Goal: Use online tool/utility: Use online tool/utility

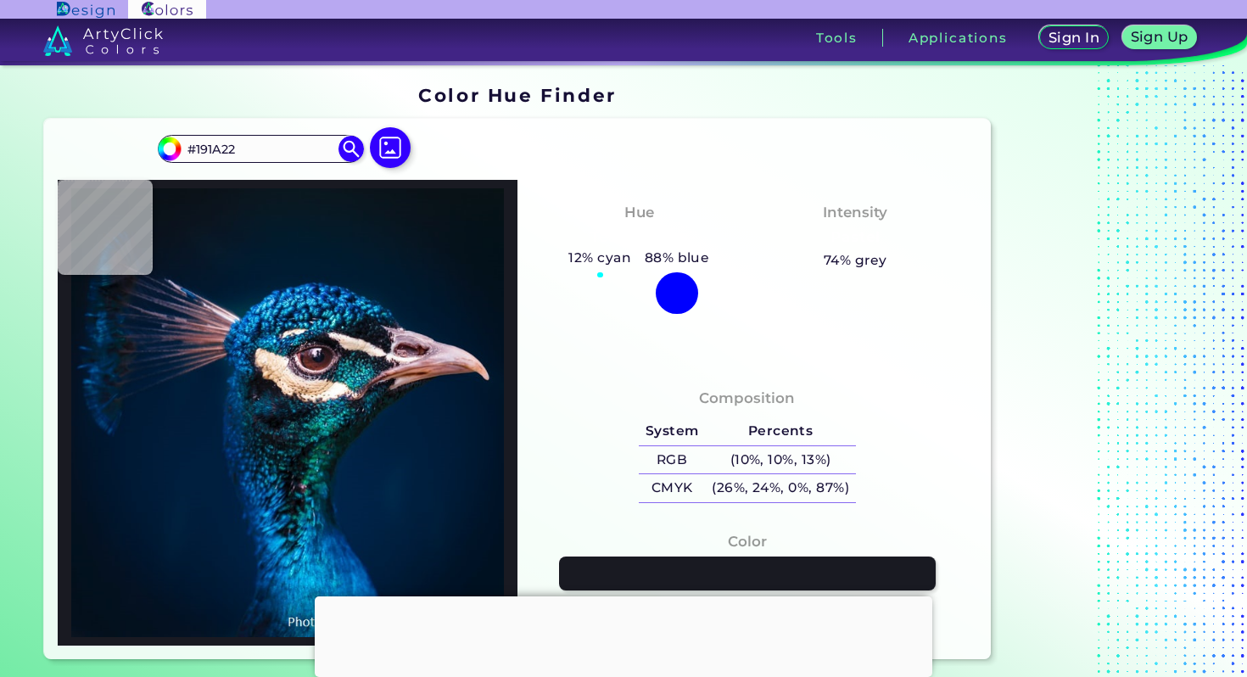
type input "#111217"
type input "#141016"
type input "#14121a"
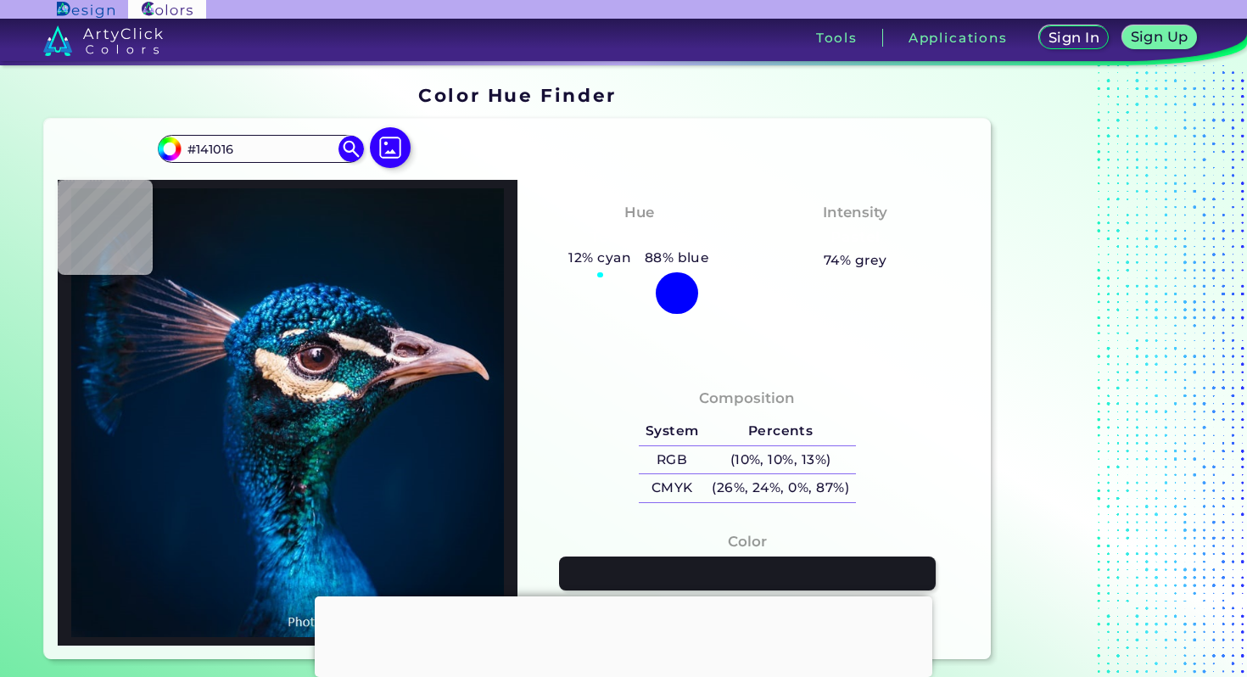
type input "#14121A"
type input "#0b0c12"
type input "#0B0C12"
type input "#11161e"
type input "#11161E"
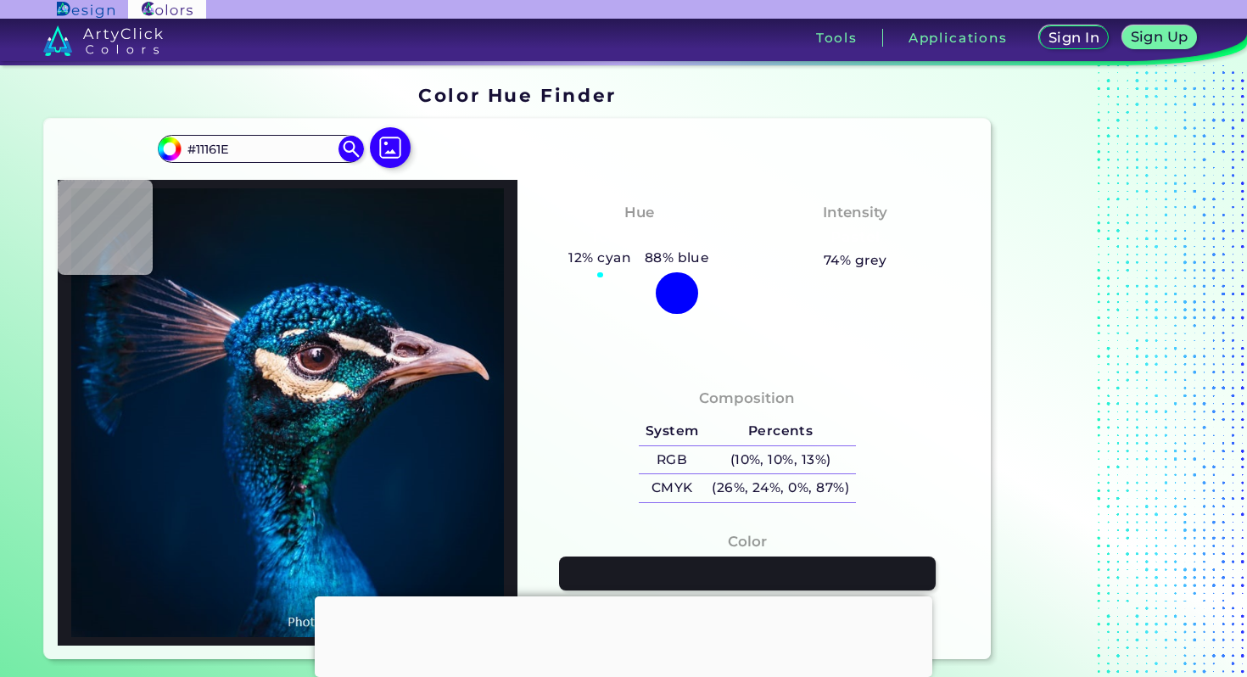
type input "#14212c"
type input "#14212C"
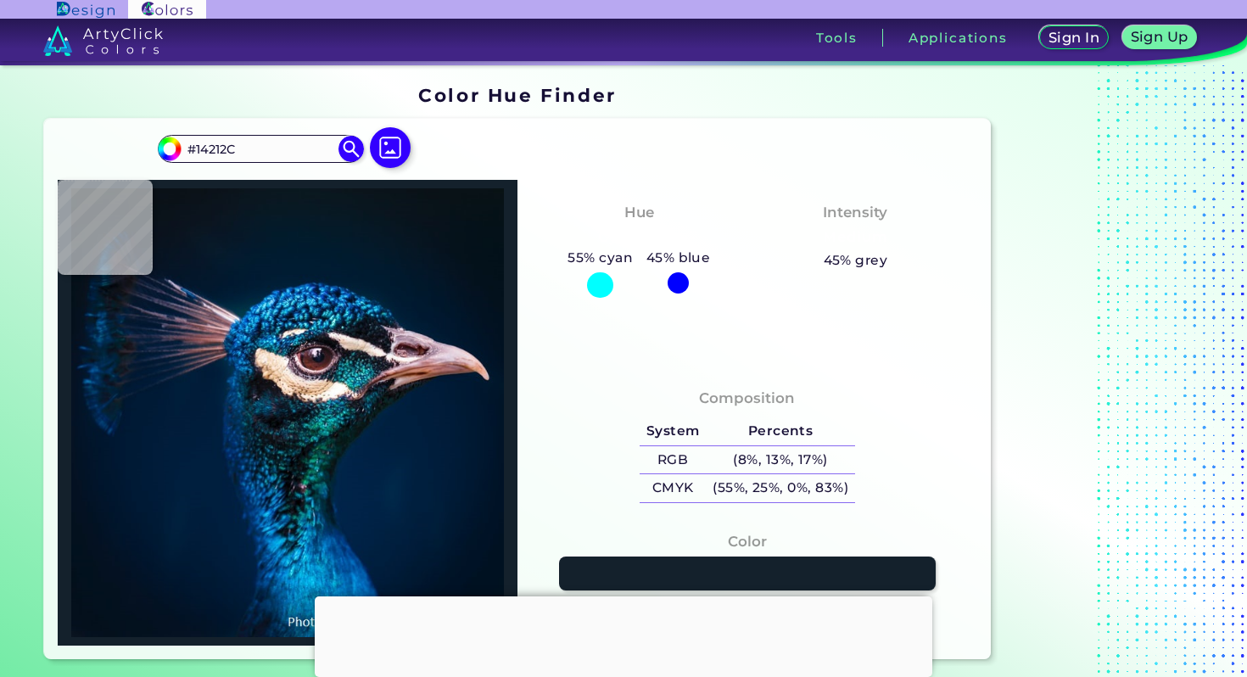
type input "#192936"
type input "#041420"
type input "#03101a"
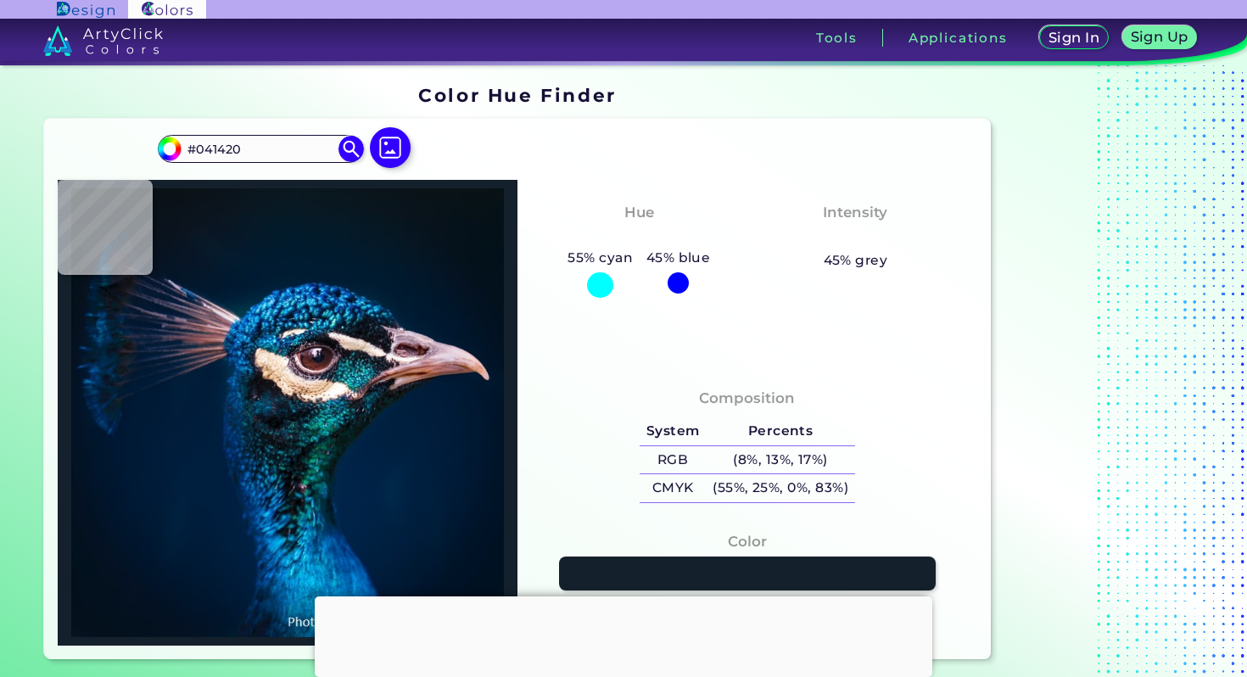
type input "#03101A"
type input "#0a161f"
type input "#0A161F"
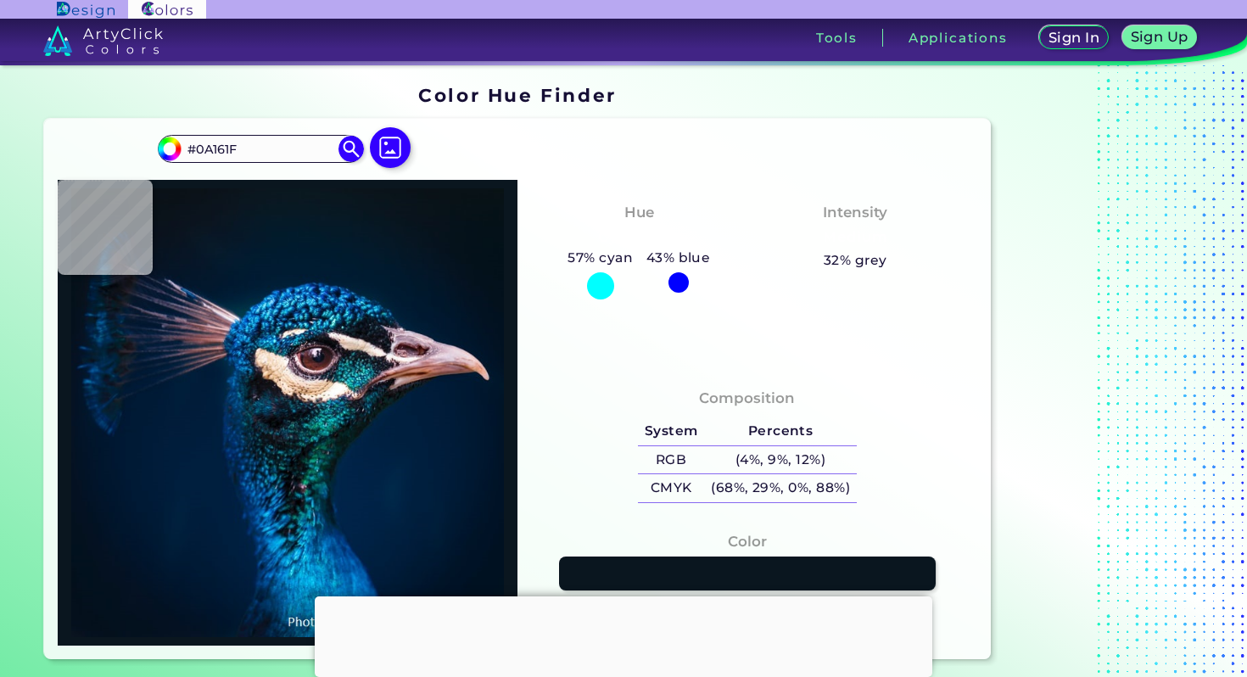
click at [368, 330] on img at bounding box center [287, 413] width 443 height 450
click at [318, 354] on img at bounding box center [287, 413] width 443 height 450
type input "#181428"
type input "#162238"
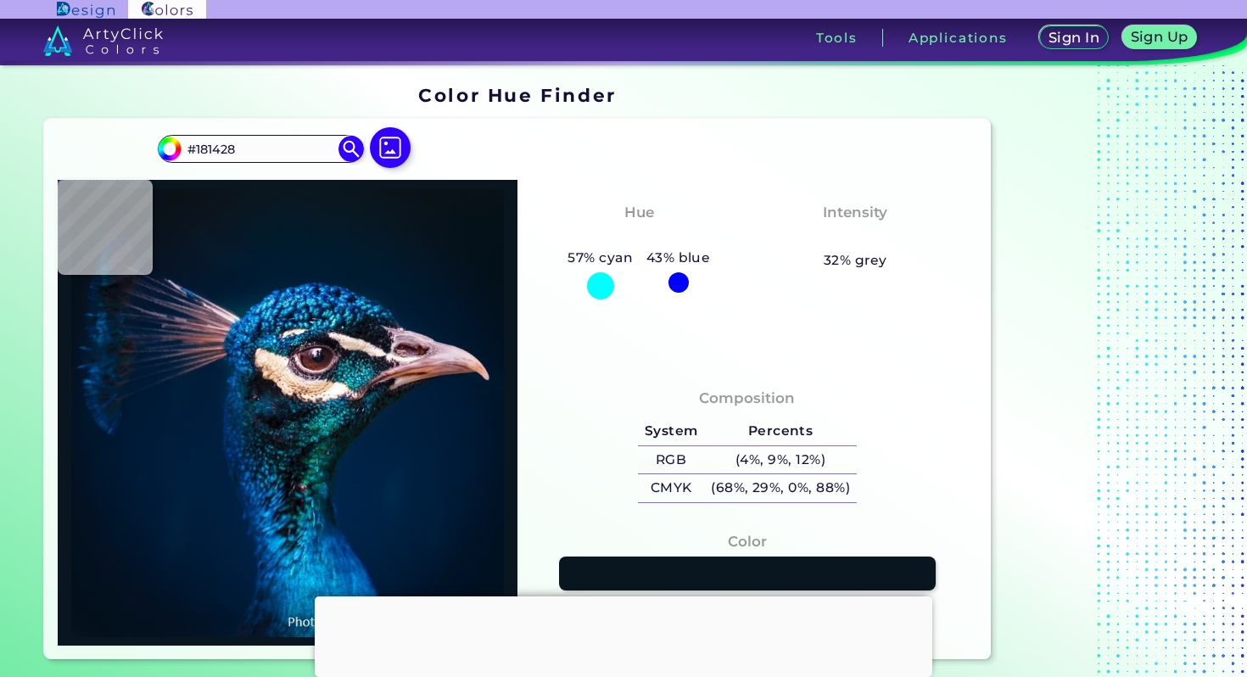
type input "#162238"
type input "#0f1a2f"
type input "#0F1A2F"
type input "#381e24"
type input "#381E24"
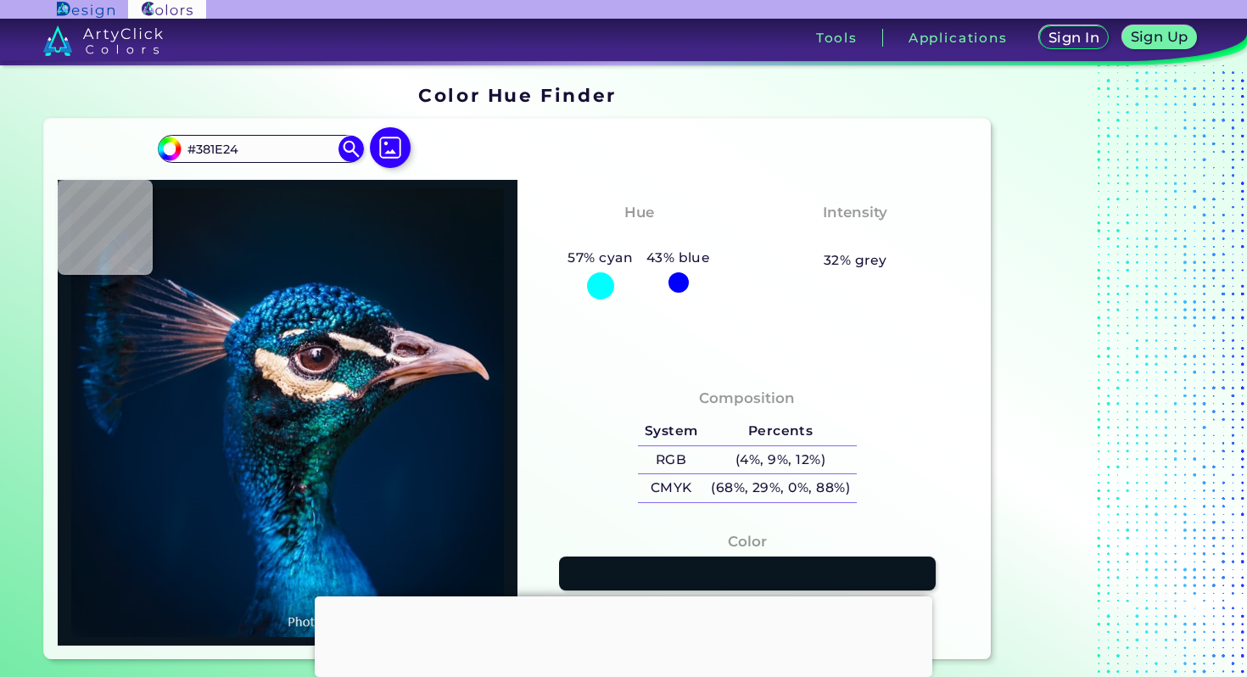
type input "#552528"
type input "#5b282b"
type input "#5B282B"
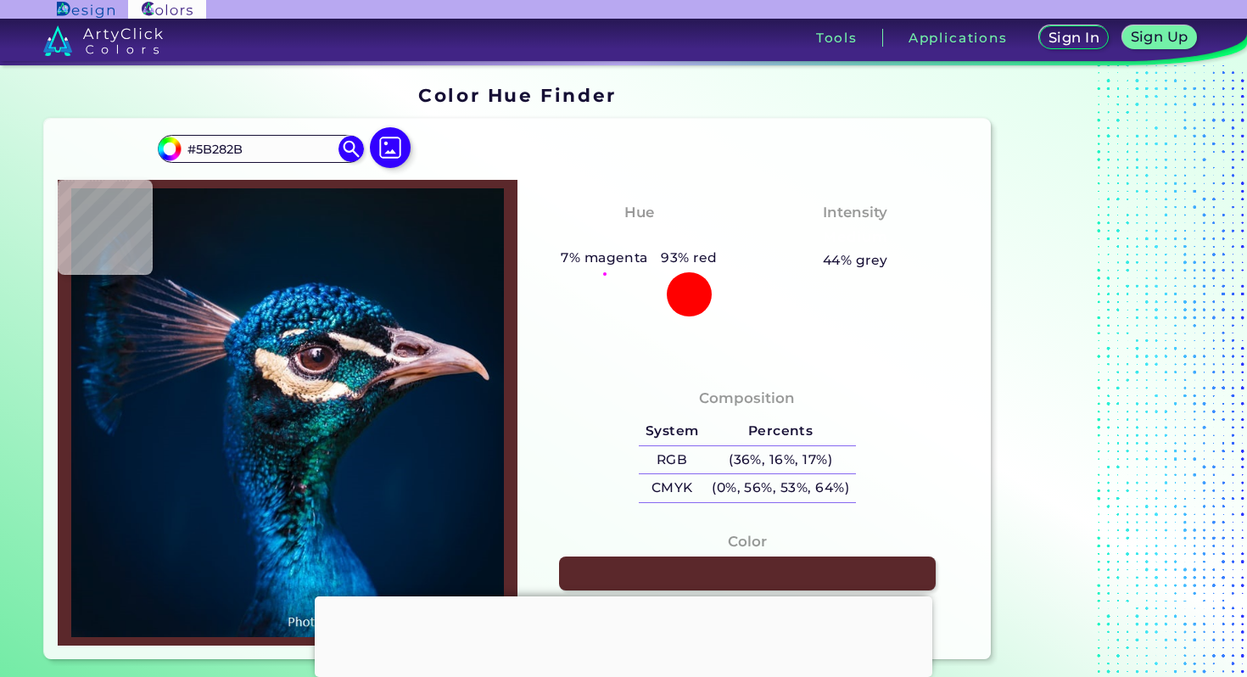
type input "#592628"
type input "#5f2b30"
type input "#5F2B30"
type input "#5d2a2d"
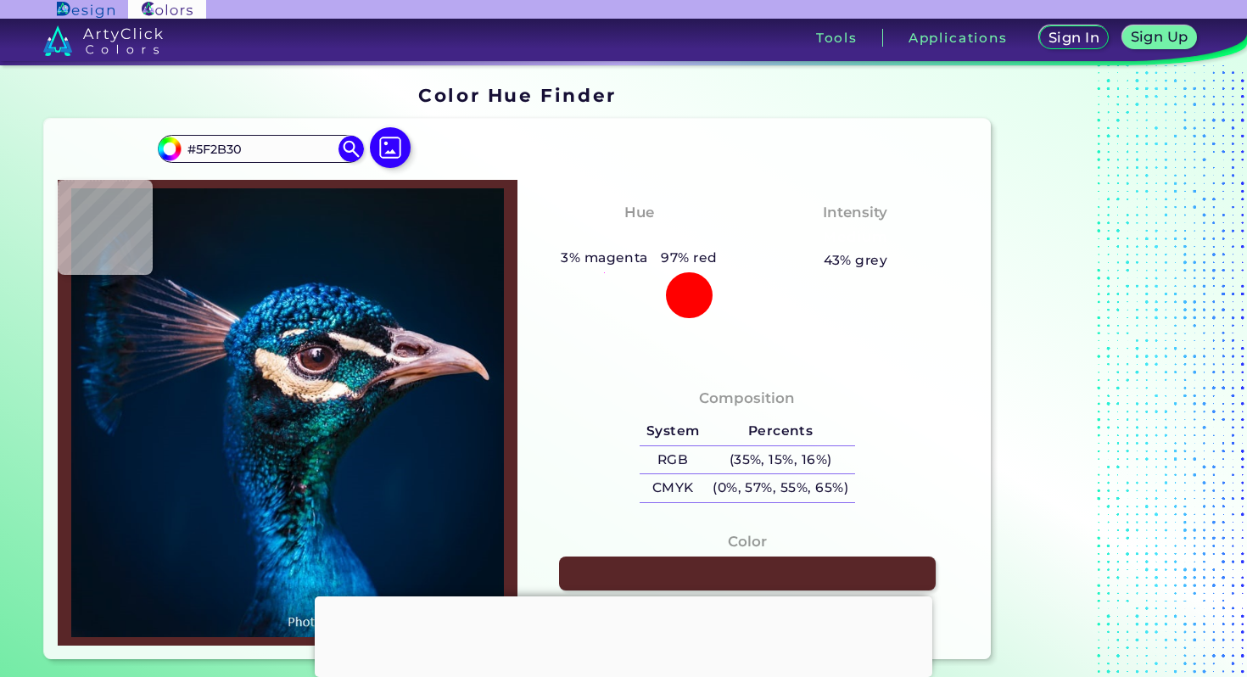
type input "#5D2A2D"
type input "#53282c"
type input "#53282C"
type input "#46262a"
type input "#46262A"
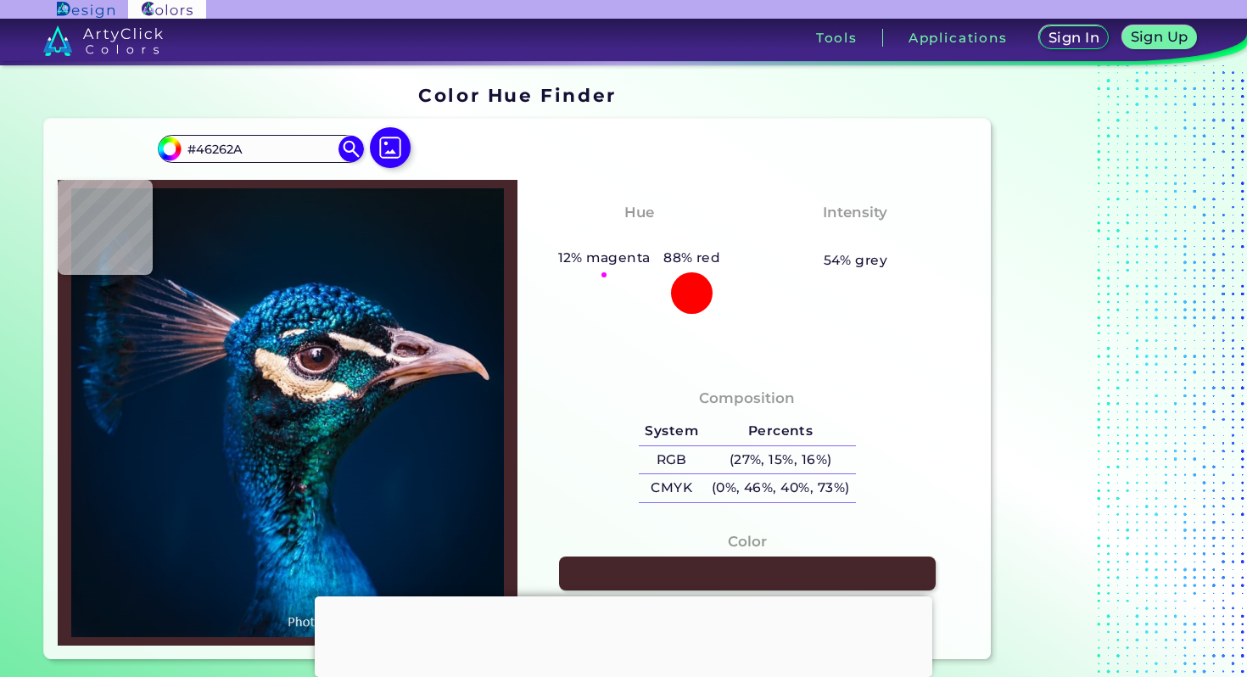
type input "#231318"
type input "#2f191d"
type input "#2F191D"
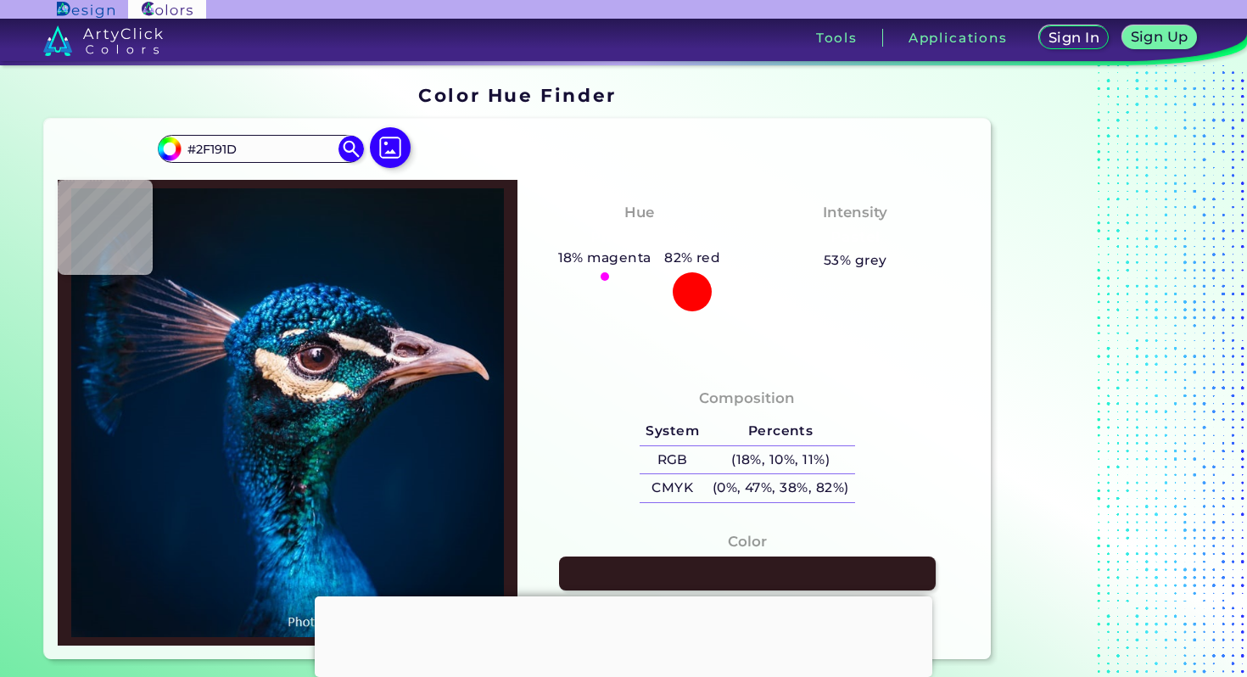
type input "#4d282a"
type input "#4D282A"
type input "#603032"
type input "#632c2d"
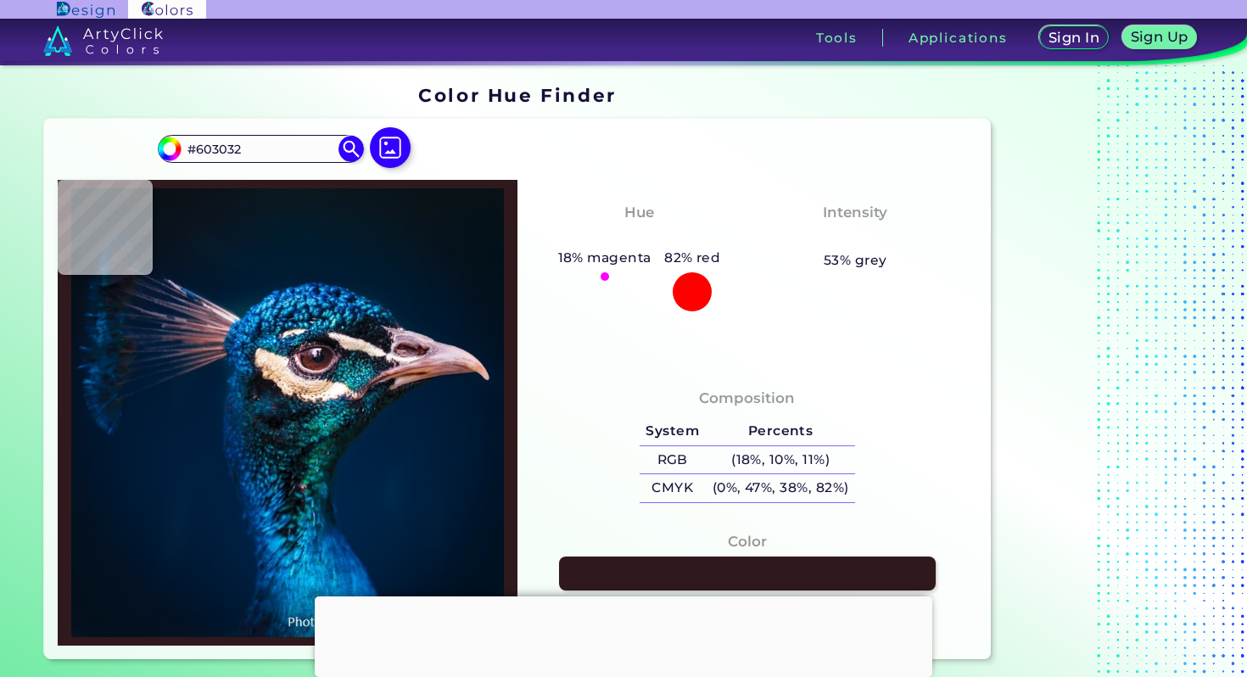
type input "#632C2D"
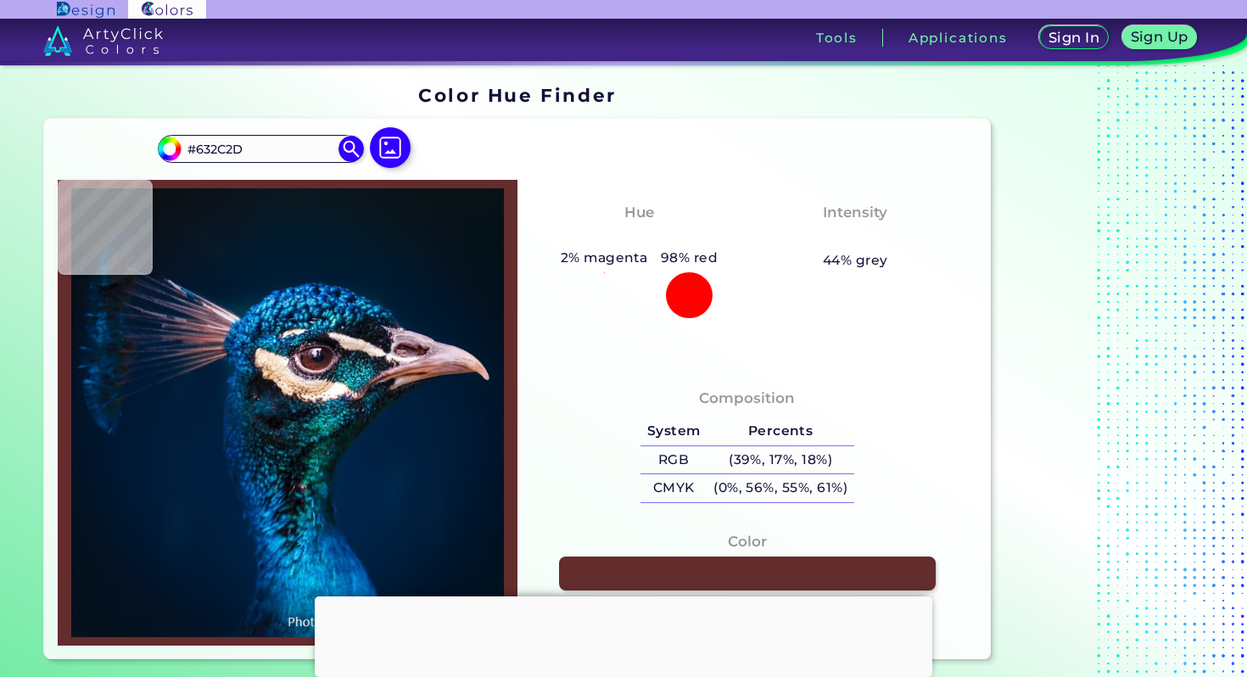
type input "#612a2c"
type input "#612A2C"
type input "#5d2727"
type input "#5D2727"
type input "#612a2c"
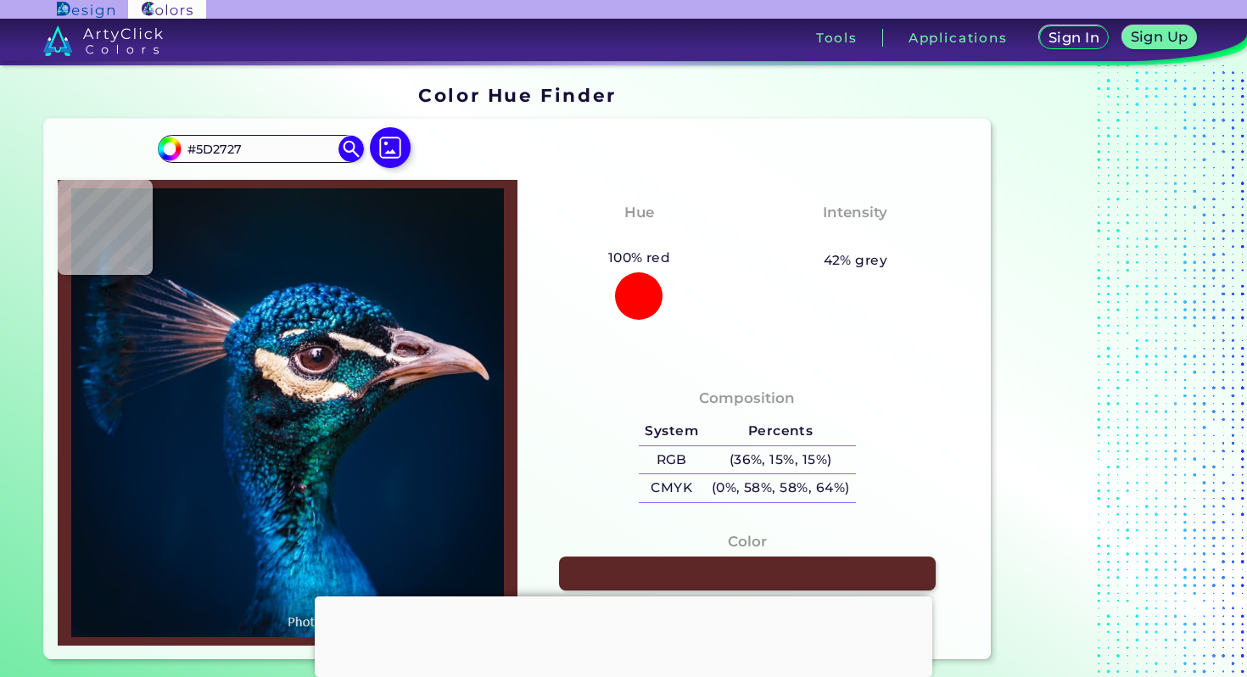
type input "#612A2C"
type input "#632c2d"
type input "#632C2D"
type input "#602b2a"
type input "#602B2A"
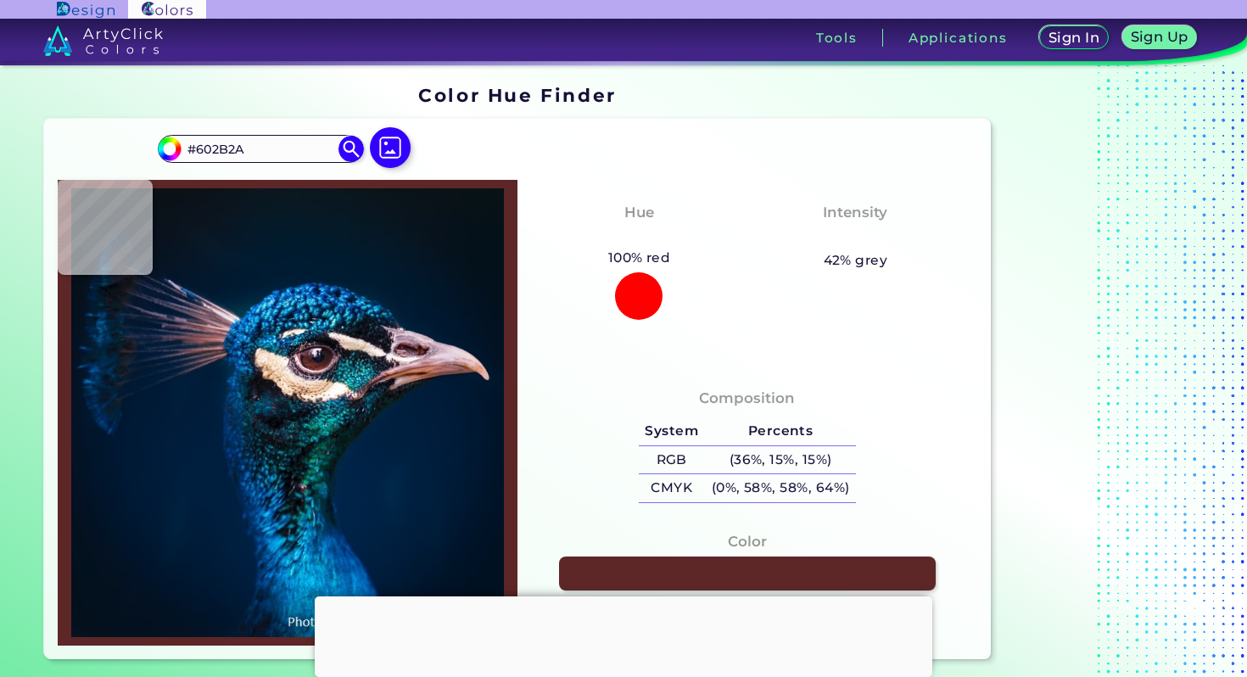
type input "#61302f"
type input "#61302F"
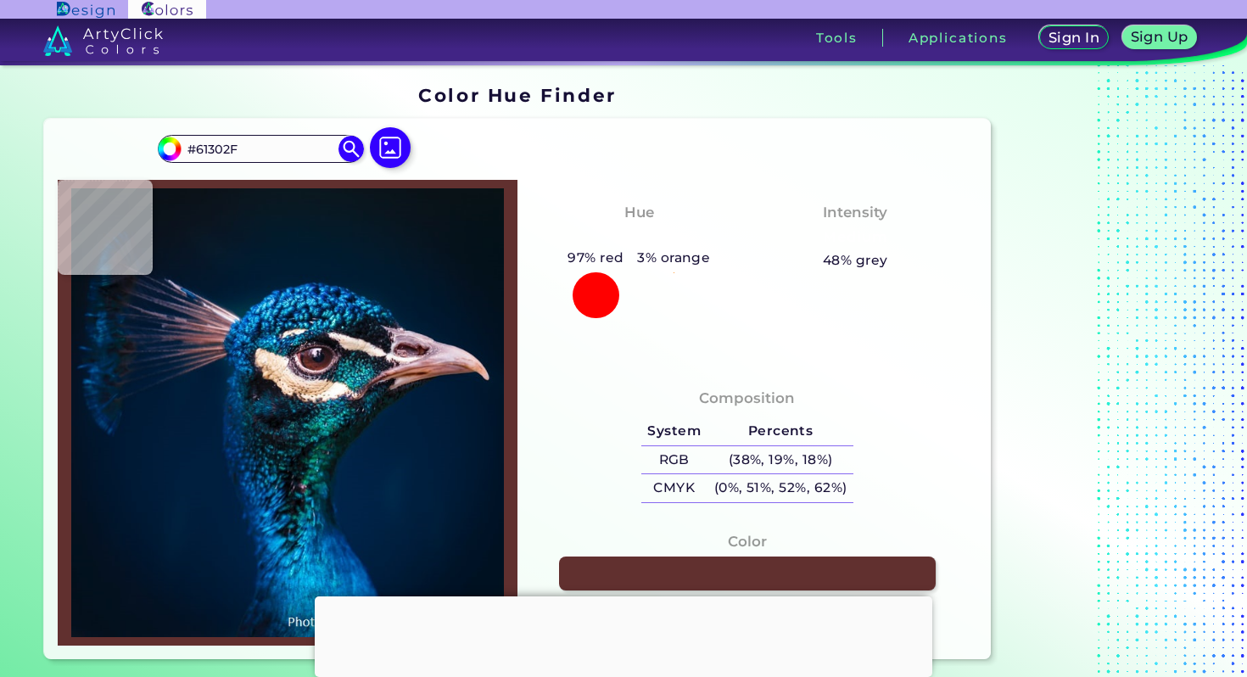
type input "#502728"
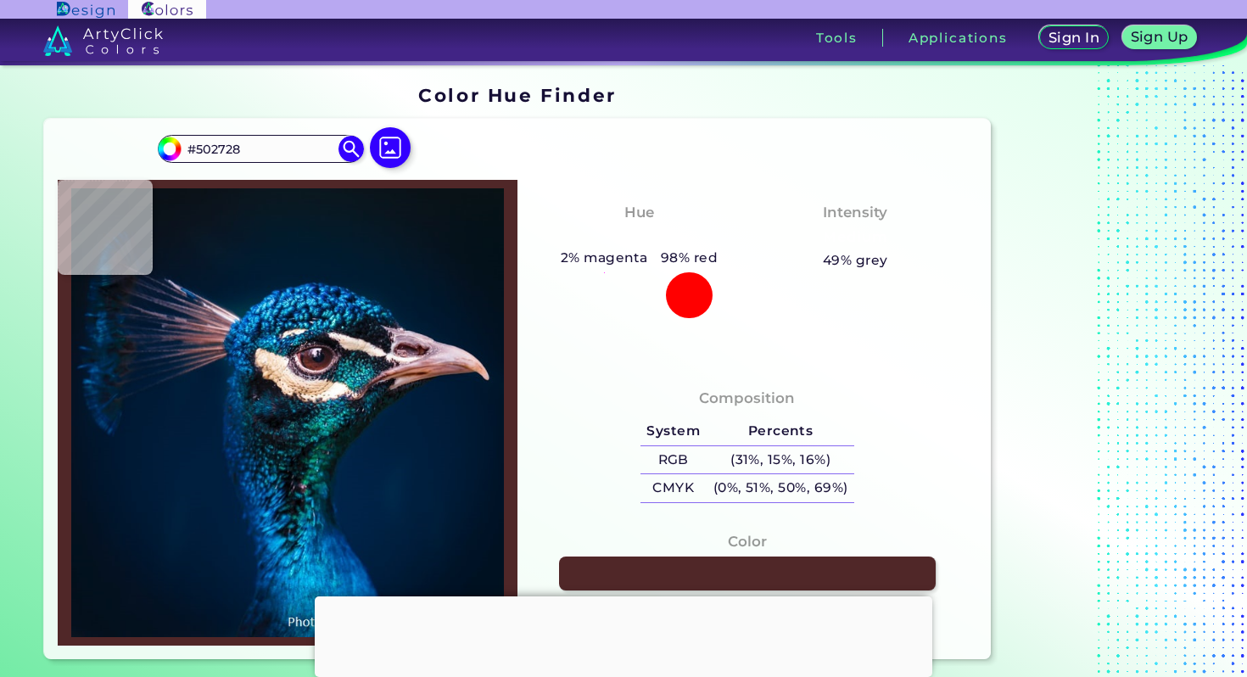
type input "#542728"
type input "#663433"
type input "#602b2a"
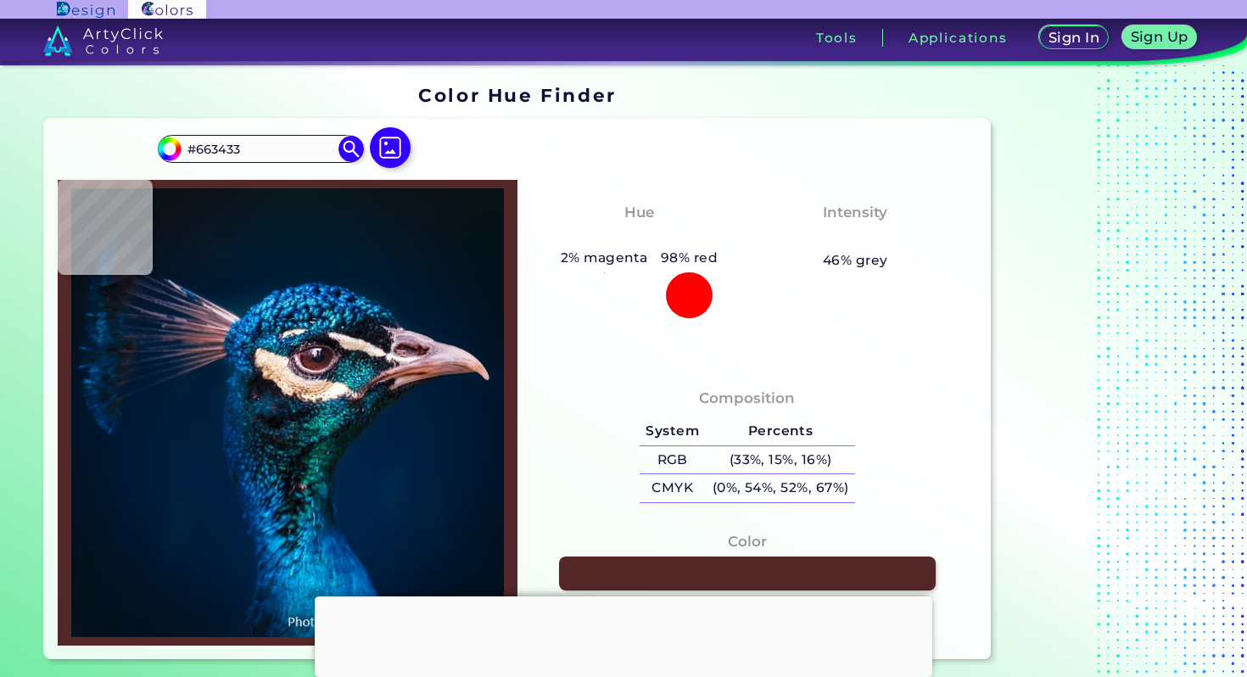
type input "#602B2A"
type input "#622c2b"
type input "#622C2B"
type input "#632b2b"
type input "#632B2B"
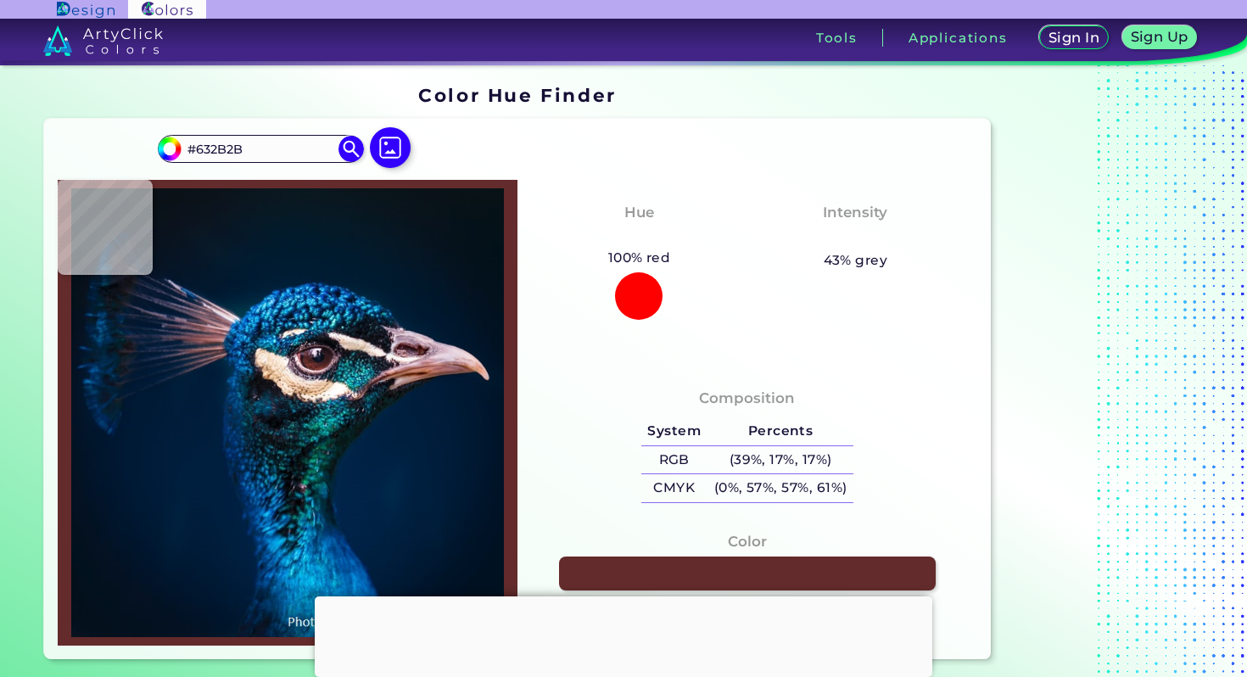
type input "#622c2b"
type input "#622C2B"
type input "#602b2a"
type input "#602B2A"
type input "#622c2a"
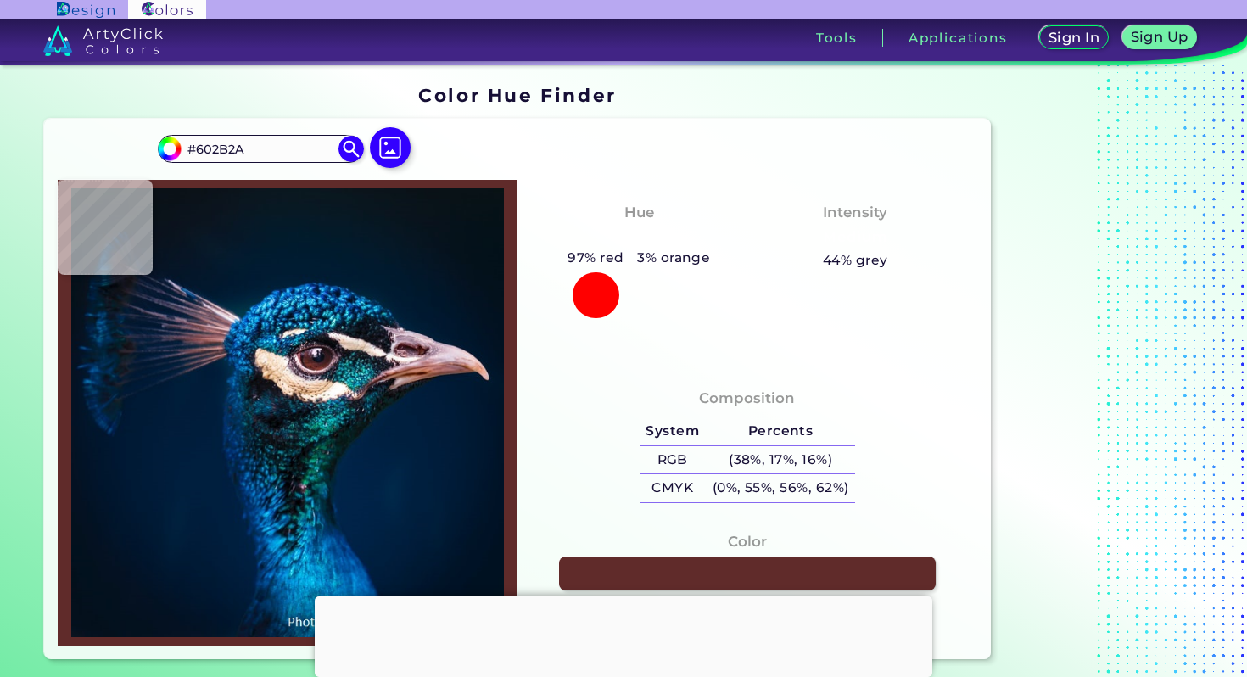
type input "#622C2A"
type input "#663433"
type input "#622c2a"
type input "#622C2A"
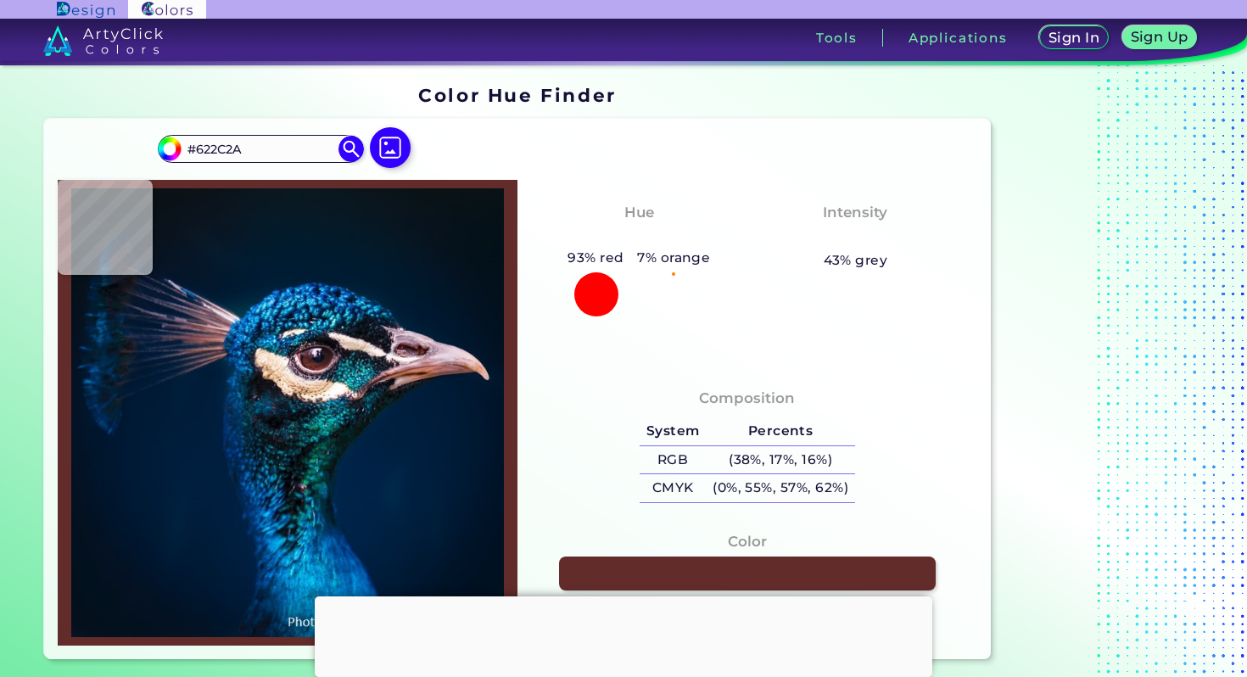
type input "#642d2b"
type input "#642D2B"
type input "#622c2b"
type input "#622C2B"
type input "#632b2b"
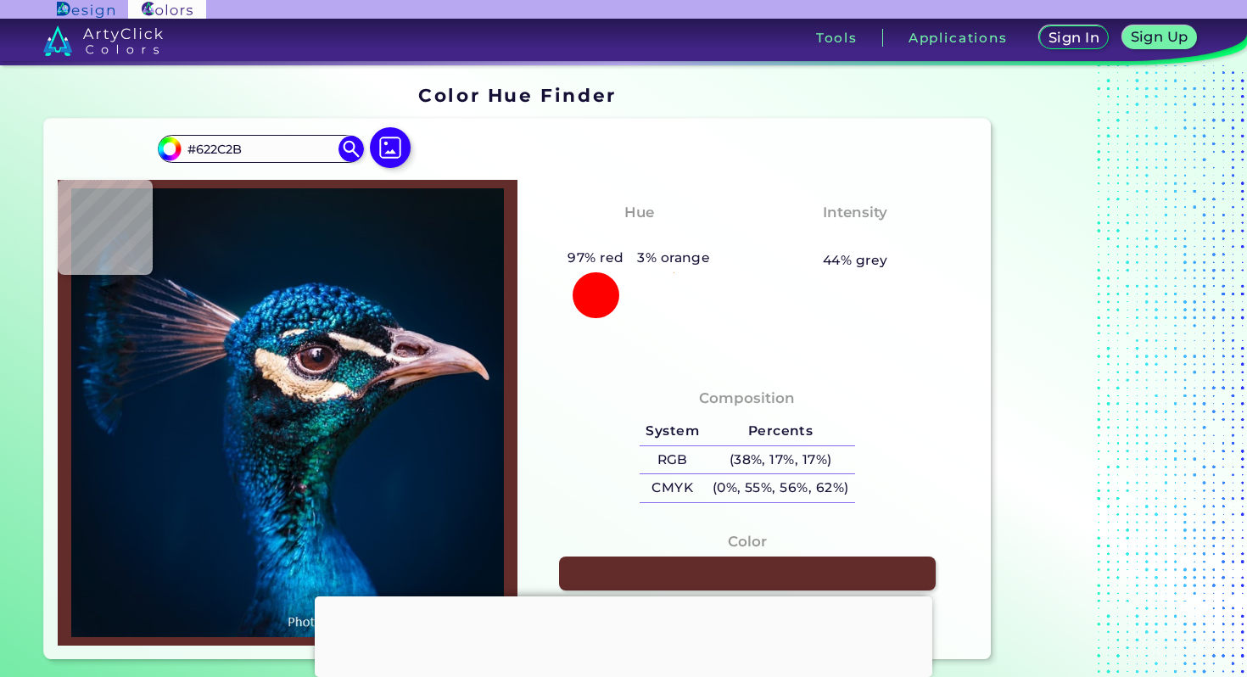
type input "#632B2B"
type input "#662a29"
type input "#662A29"
type input "#7b3c35"
type input "#7B3C35"
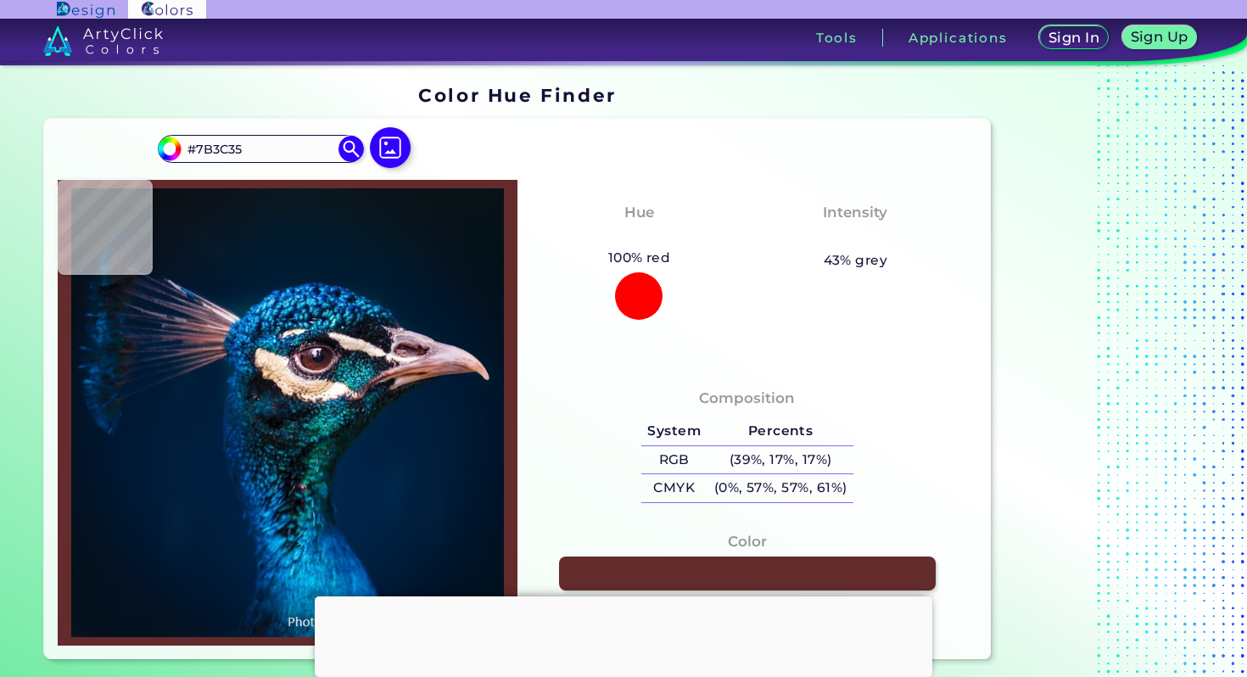
type input "#ca9d9c"
type input "#CA9D9C"
type input "#a4777f"
type input "#A4777F"
type input "#422937"
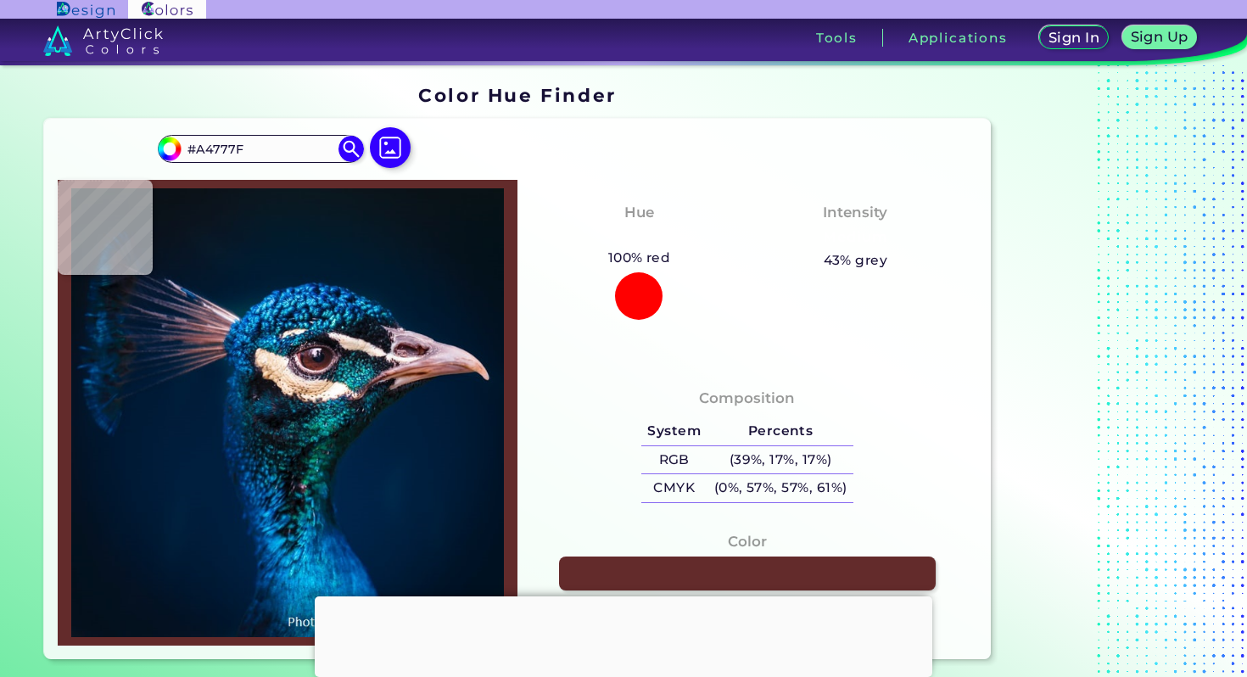
type input "#422937"
type input "#b0a5af"
type input "#B0A5AF"
type input "#edd5ca"
type input "#EDD5CA"
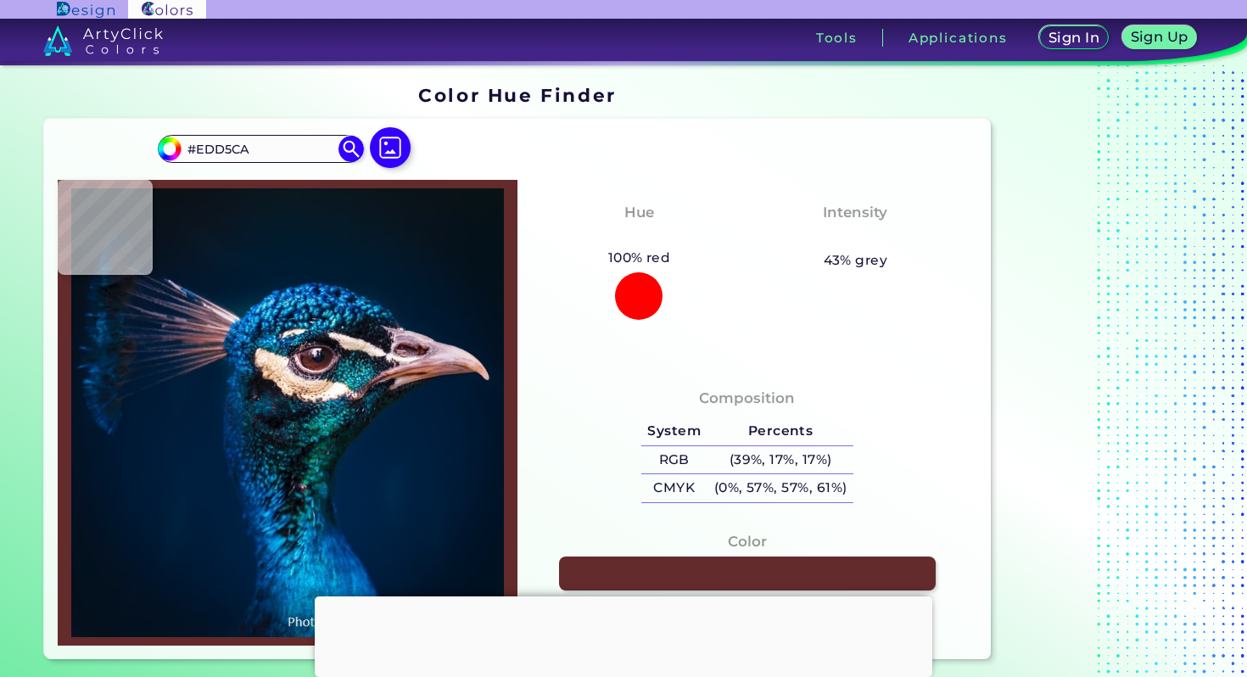
type input "#e9c3a7"
type input "#E9C3A7"
type input "#d4b396"
type input "#D4B396"
type input "#ede2db"
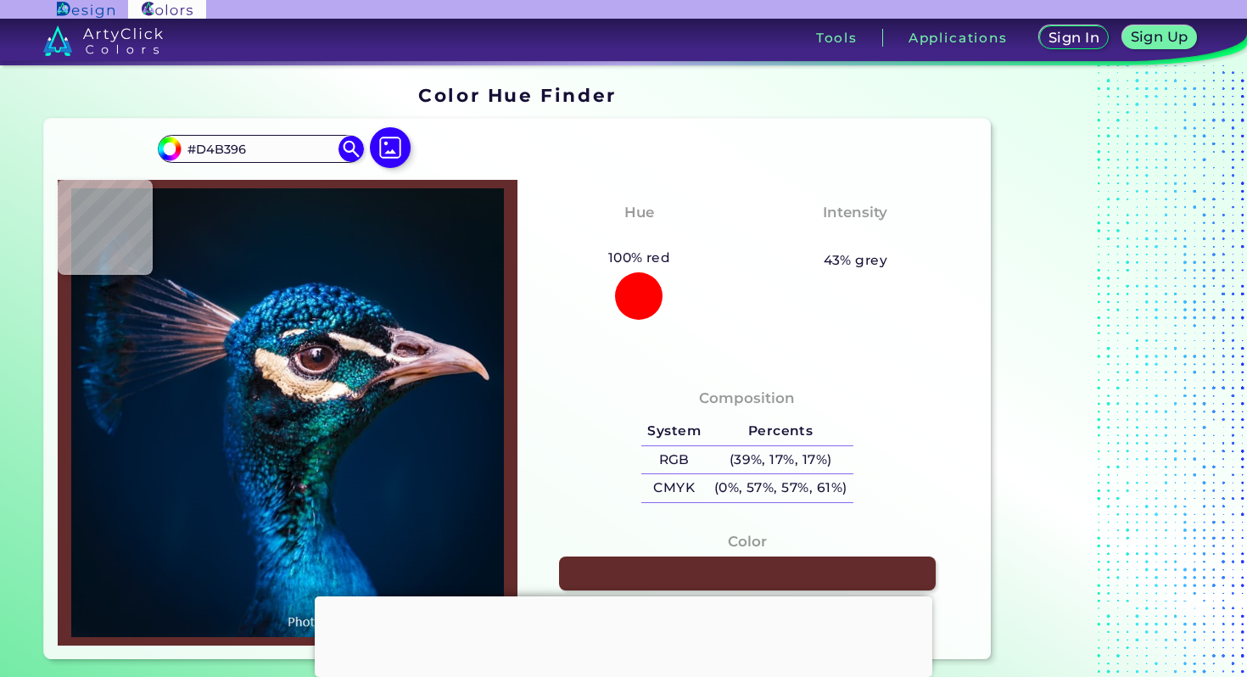
type input "#EDE2DB"
type input "#dfc3be"
type input "#DFC3BE"
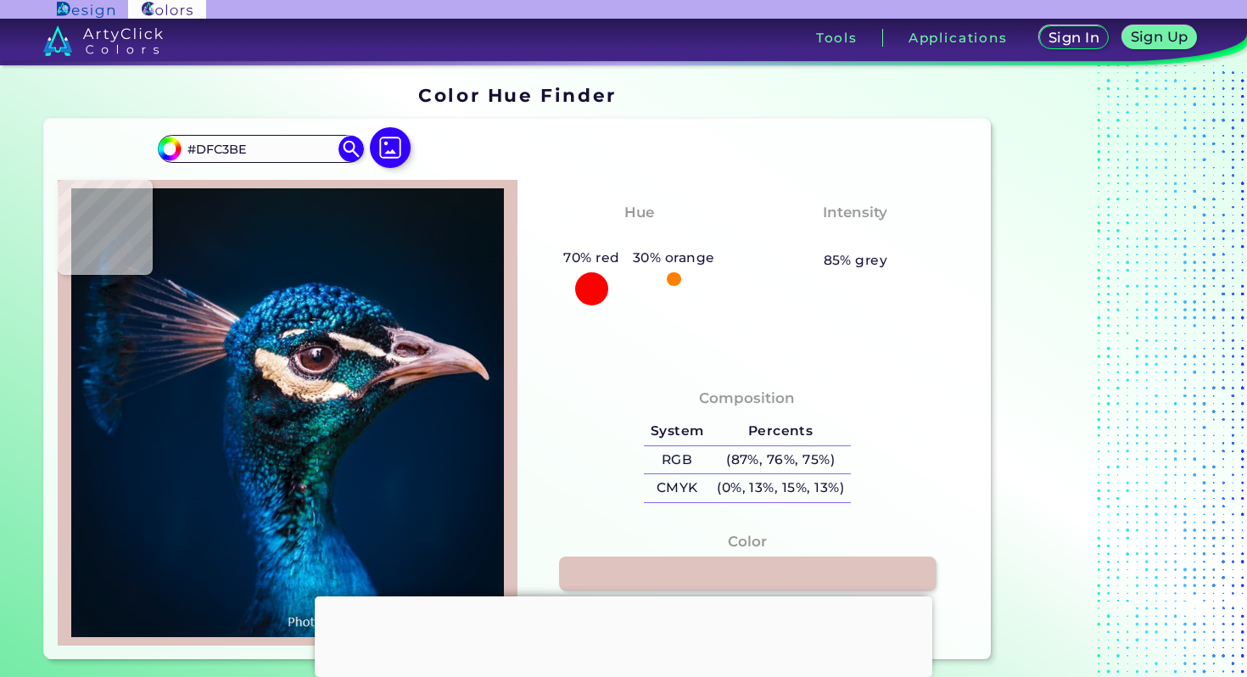
type input "#1d6a85"
type input "#1D6A85"
type input "#3491aa"
type input "#3491AA"
type input "#054253"
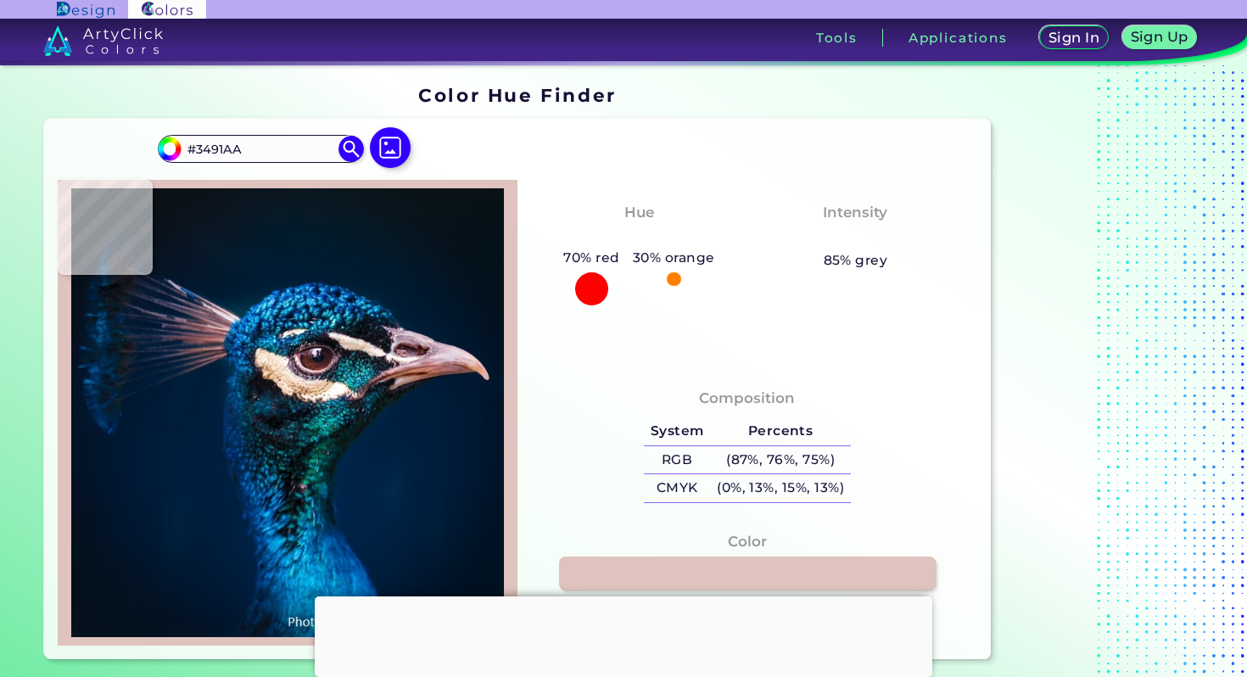
type input "#054253"
type input "#10898f"
type input "#10898F"
type input "#21959e"
type input "#21959E"
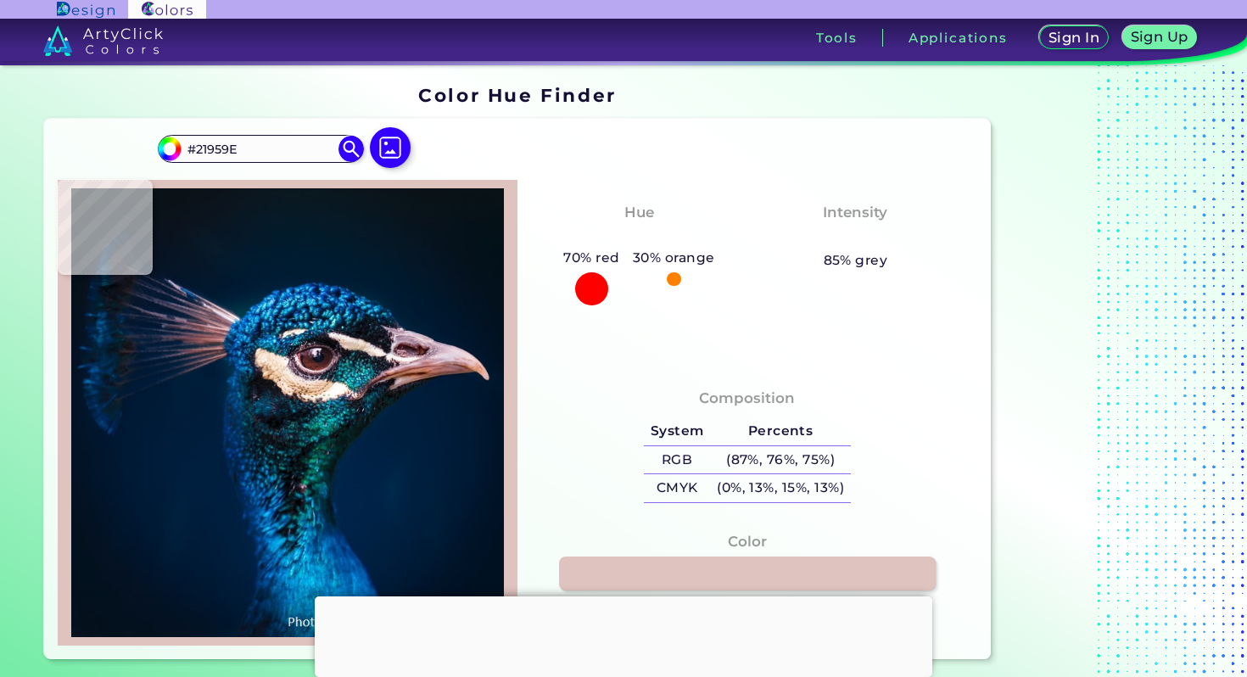
type input "#17b6b9"
type input "#17B6B9"
type input "#02756a"
type input "#02756A"
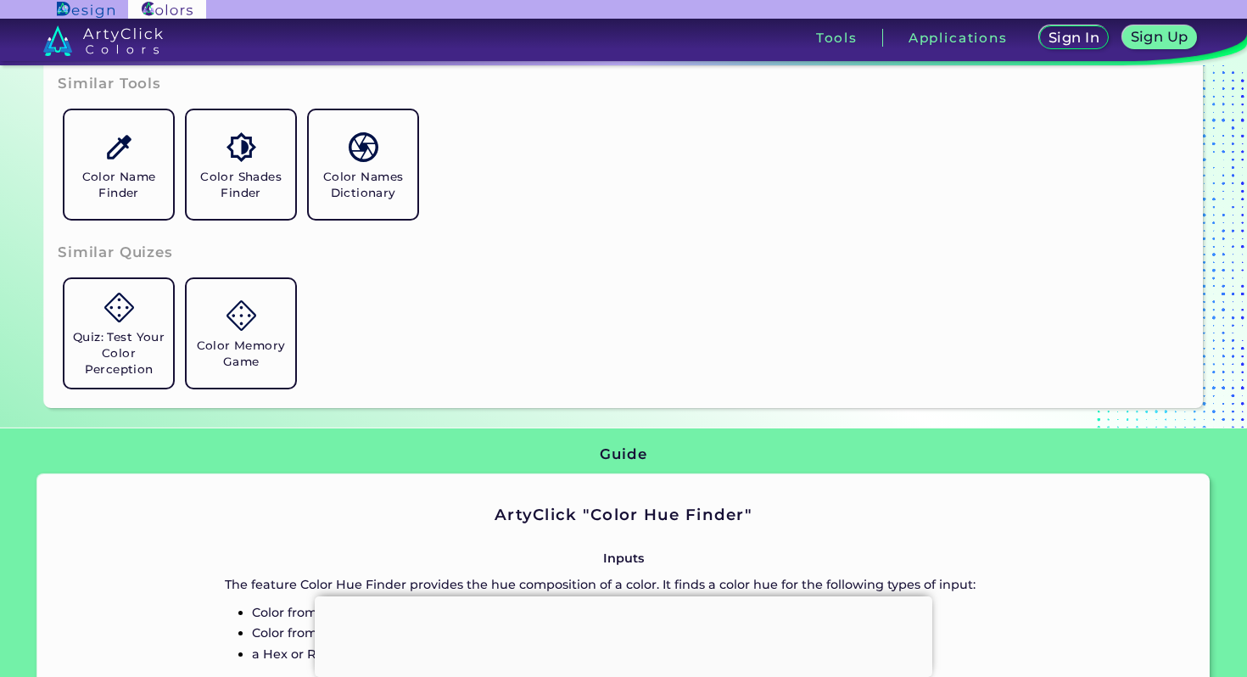
scroll to position [178, 0]
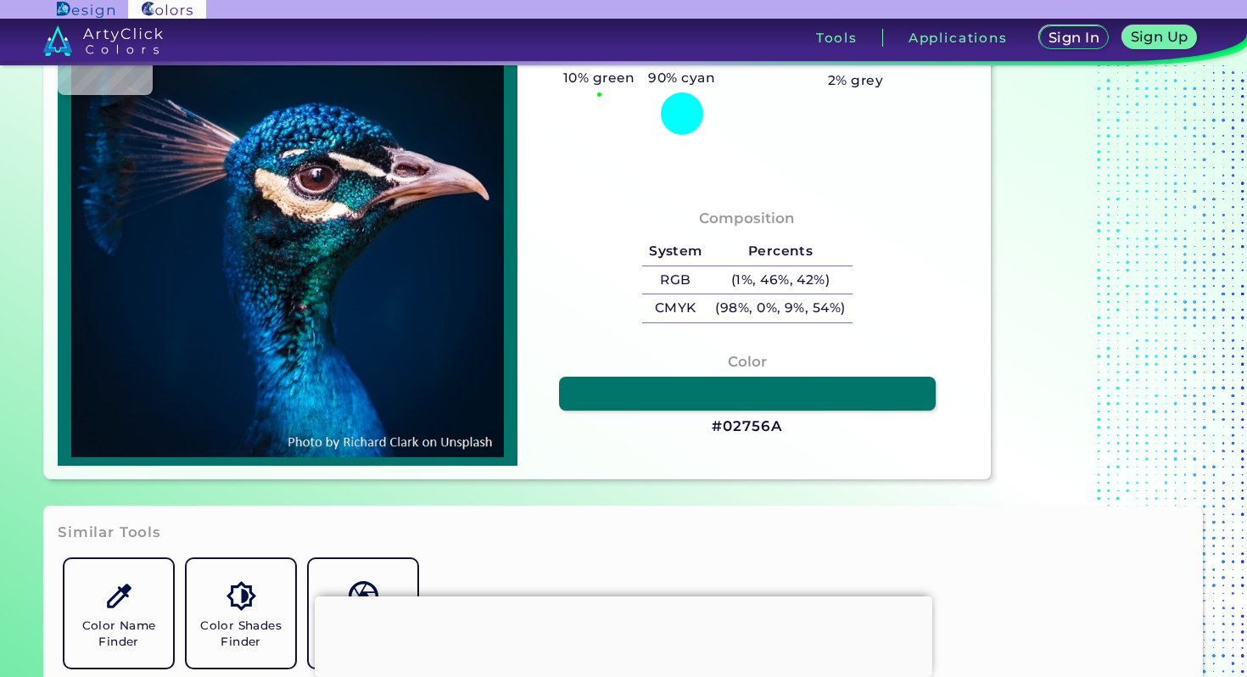
type input "#0478ab"
type input "#0478AB"
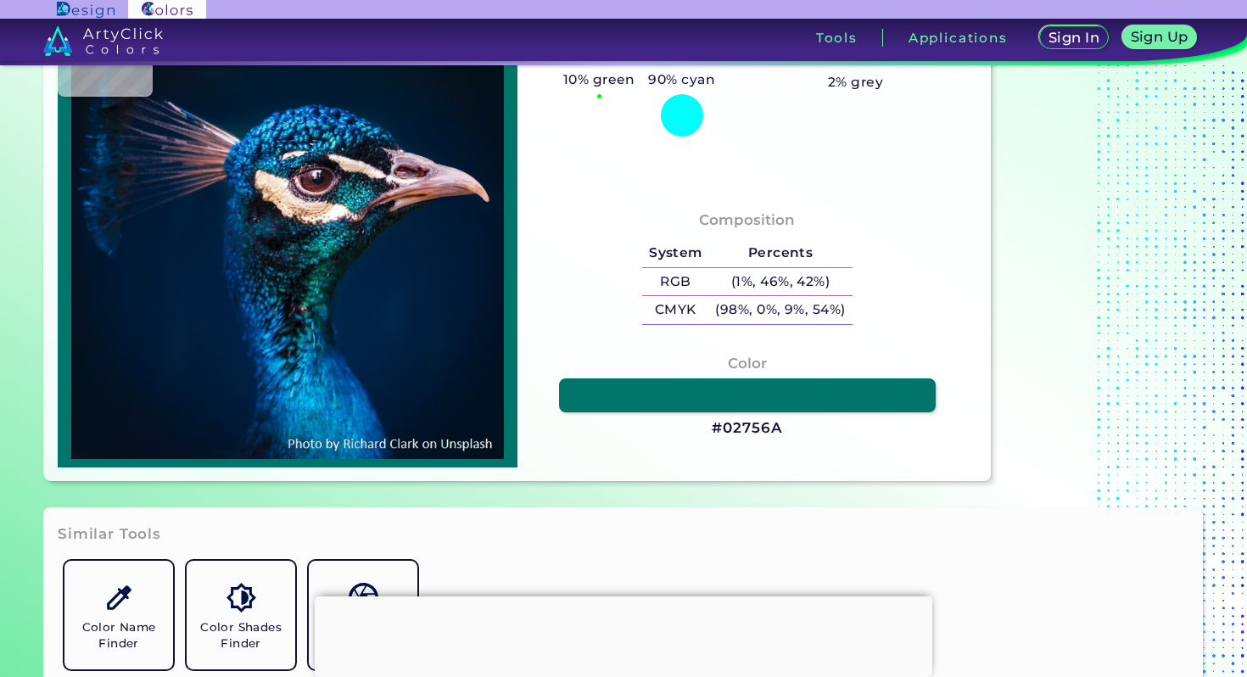
type input "#00669d"
type input "#00669D"
type input "#0679ad"
type input "#[DATE]"
type input "#0780b9"
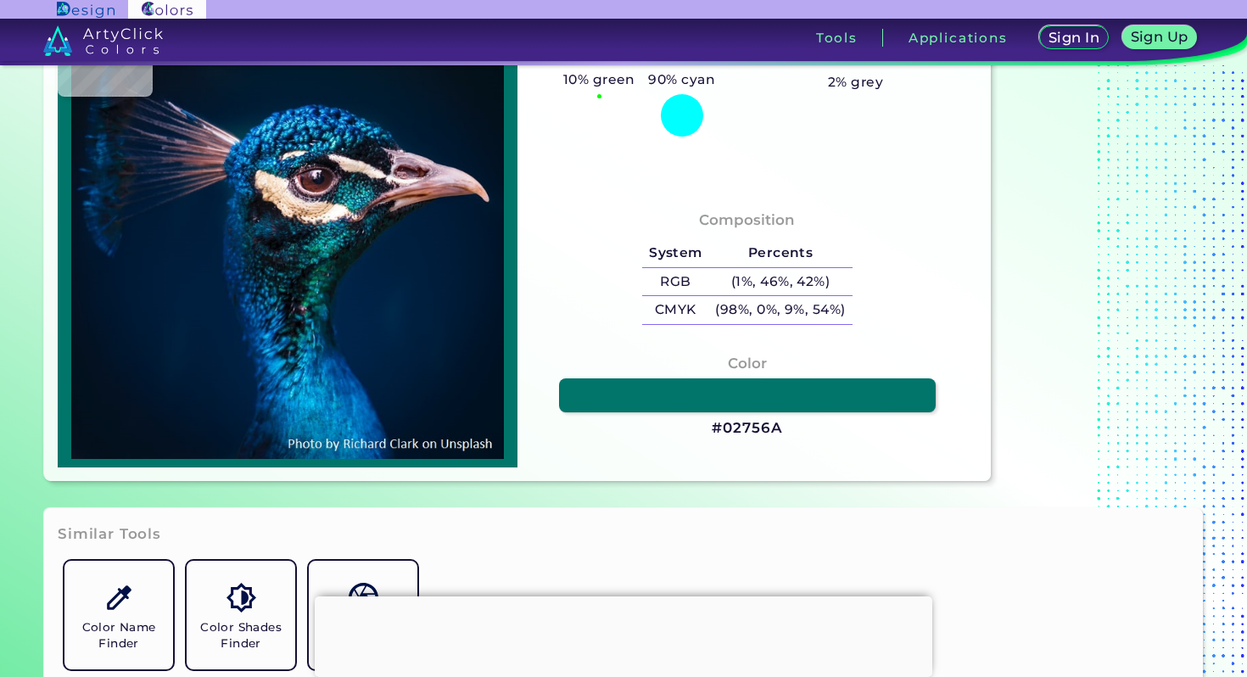
type input "#0780B9"
type input "#037cc2"
type input "#037CC2"
type input "#016eb5"
type input "#016EB5"
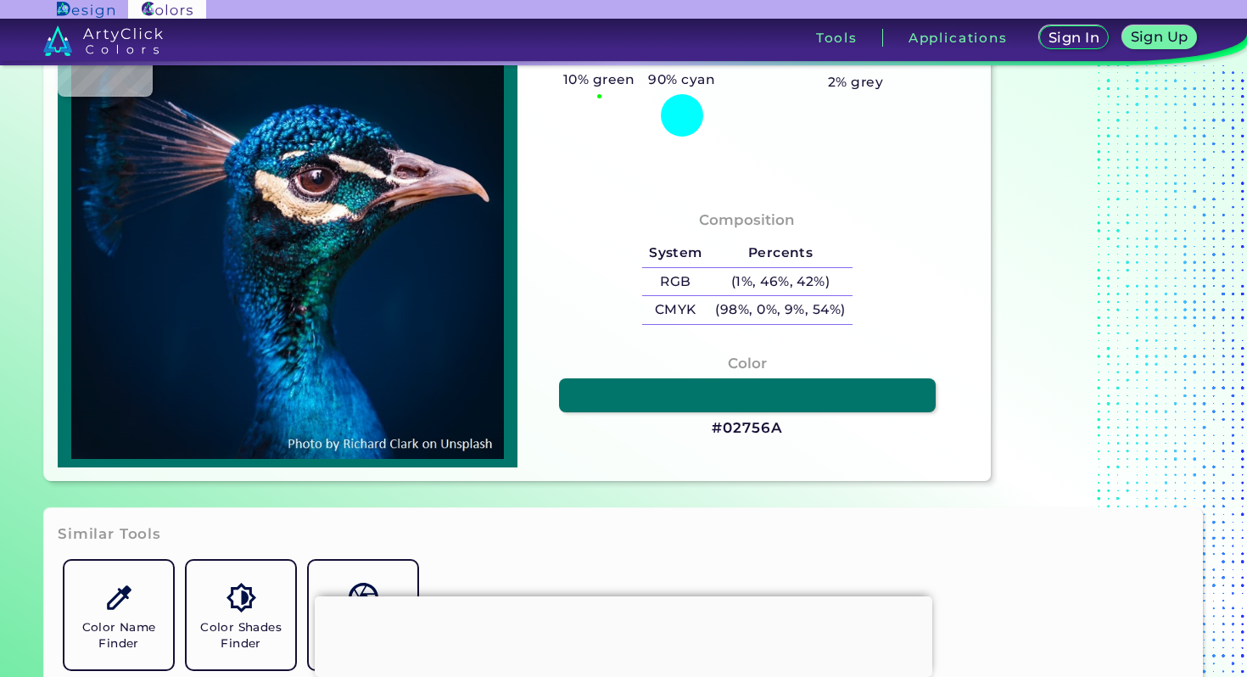
type input "#007ab9"
type input "#007AB9"
type input "#0378ba"
type input "#0378BA"
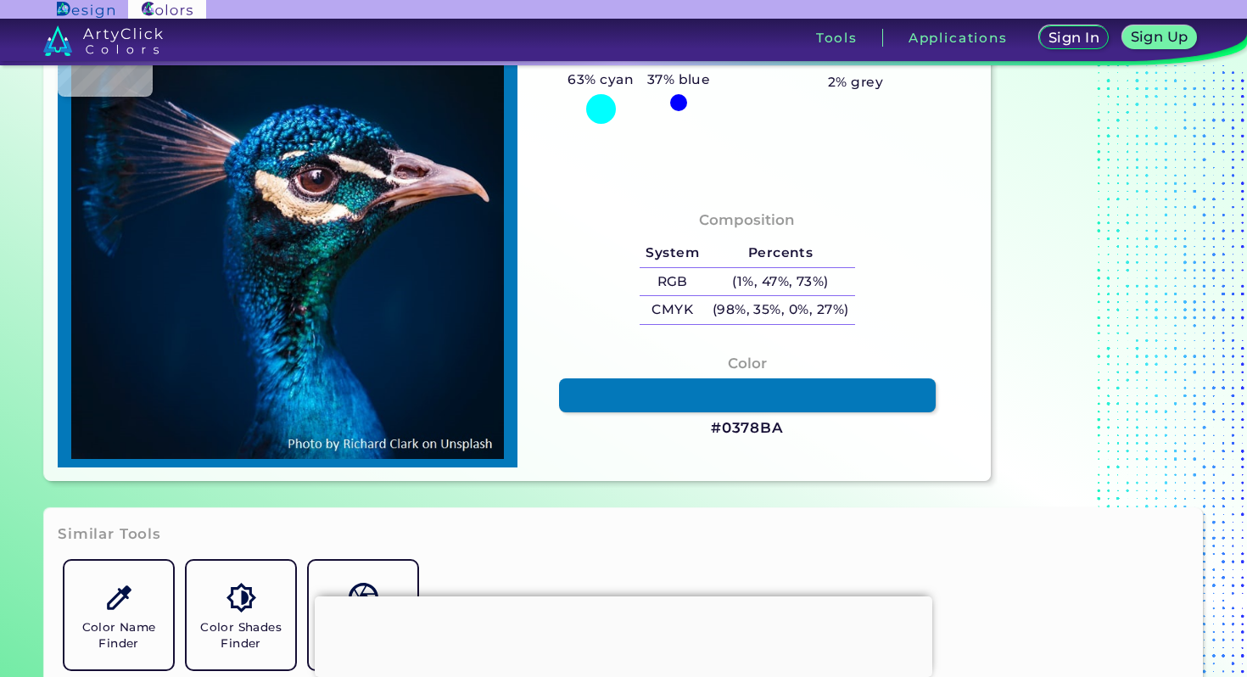
type input "#016ab2"
type input "#016AB2"
type input "#0083c0"
type input "#0083C0"
type input "#0168a2"
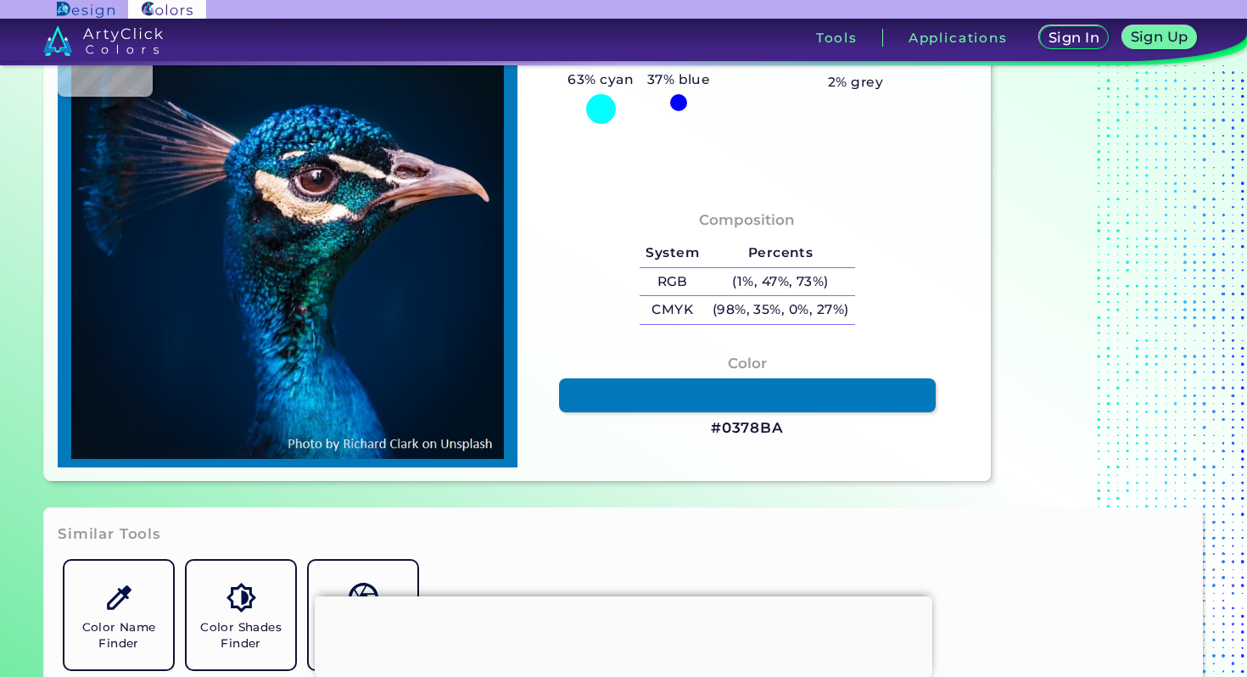
type input "#0168A2"
type input "#03619d"
type input "#03619D"
type input "#0676b3"
type input "#0676B3"
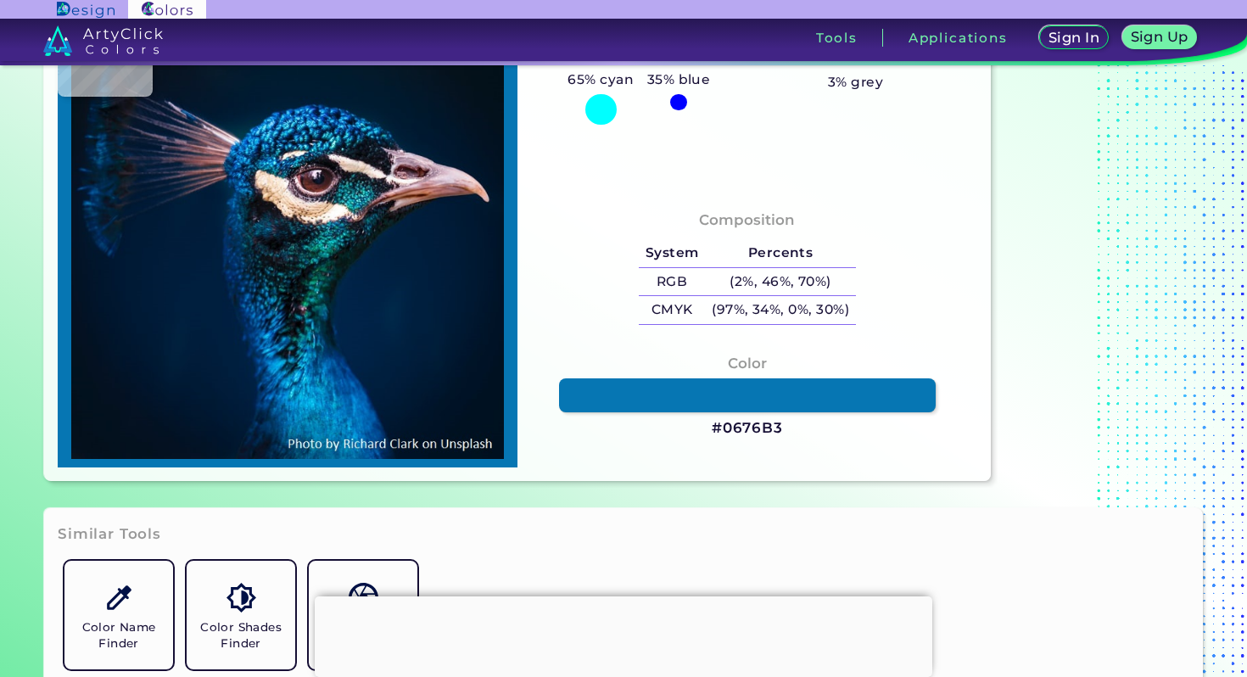
type input "#016ba4"
type input "#016BA4"
type input "#0162a5"
type input "#0162A5"
type input "#0068af"
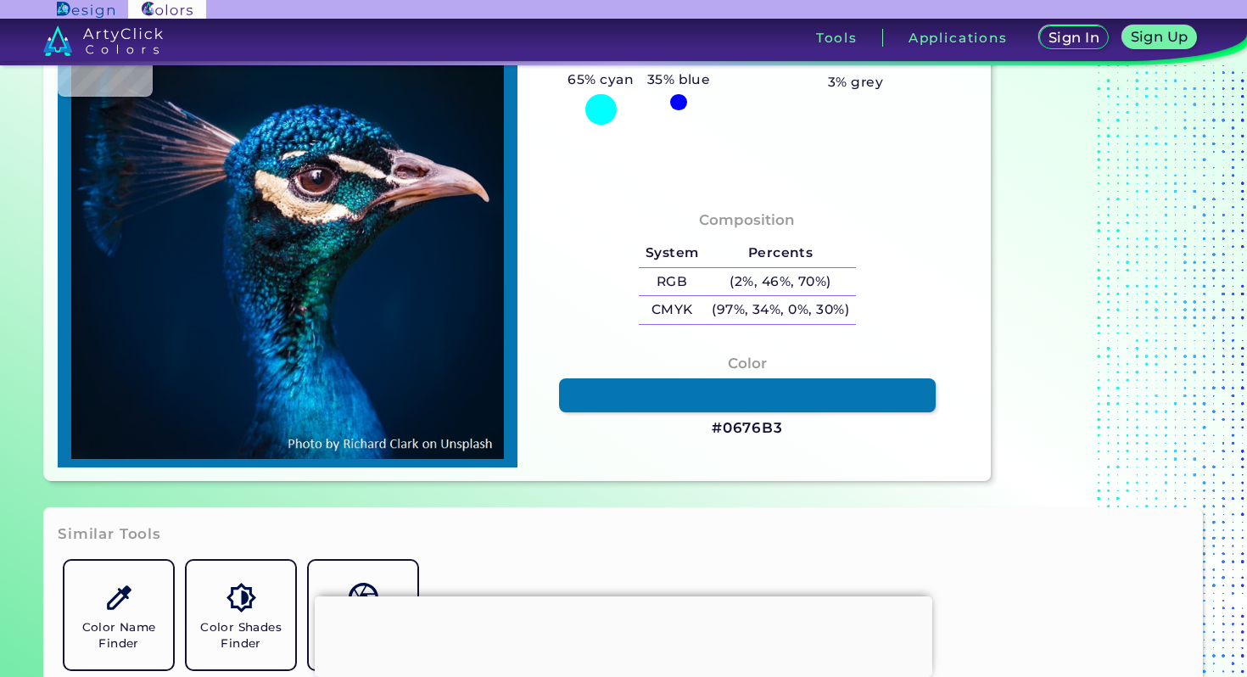
type input "#0068AF"
type input "#0570b8"
type input "#0570B8"
type input "#0073ae"
type input "#0073AE"
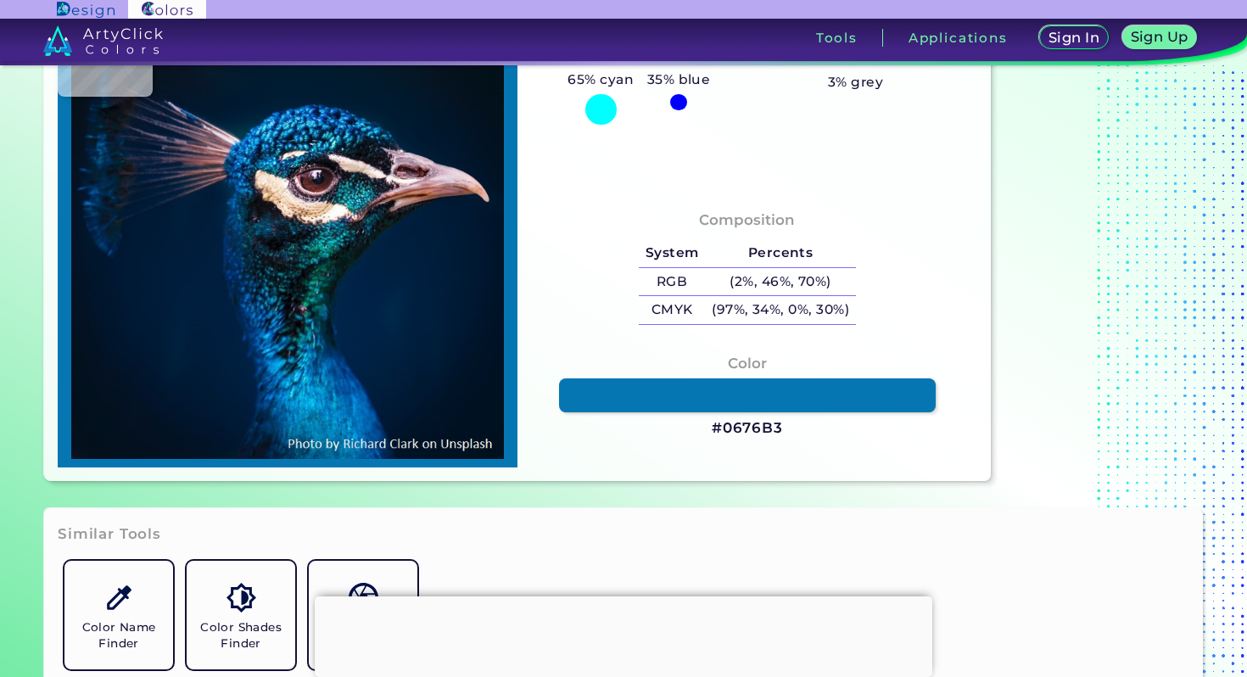
type input "#006ea8"
type input "#006EA8"
type input "#0077ae"
type input "#0077AE"
type input "#0076ae"
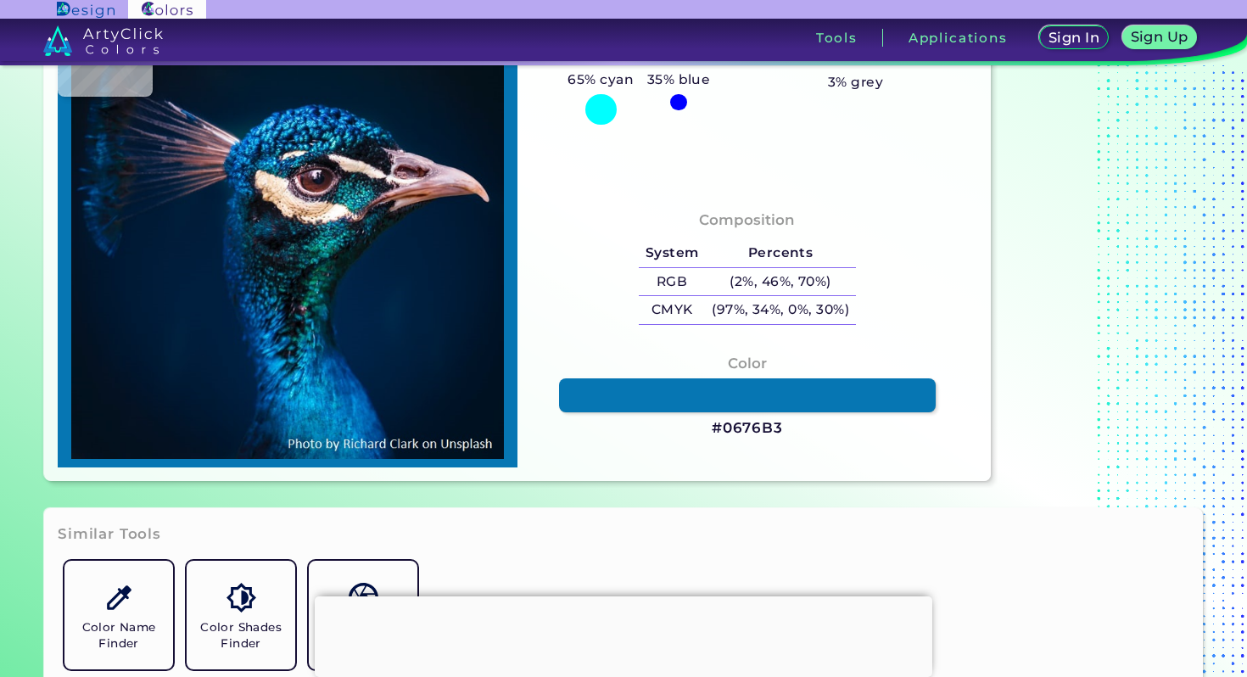
type input "#0076AE"
type input "#0065a0"
type input "#0065A0"
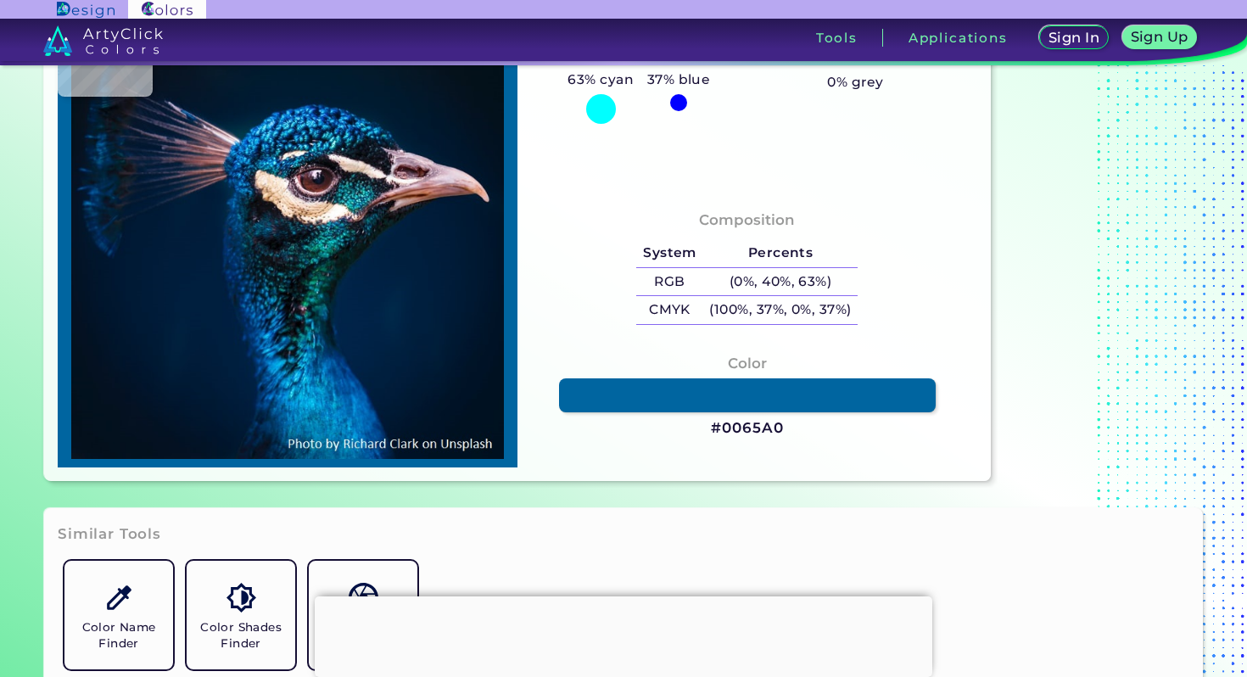
type input "#005c97"
type input "#005C97"
type input "#005d97"
type input "#005D97"
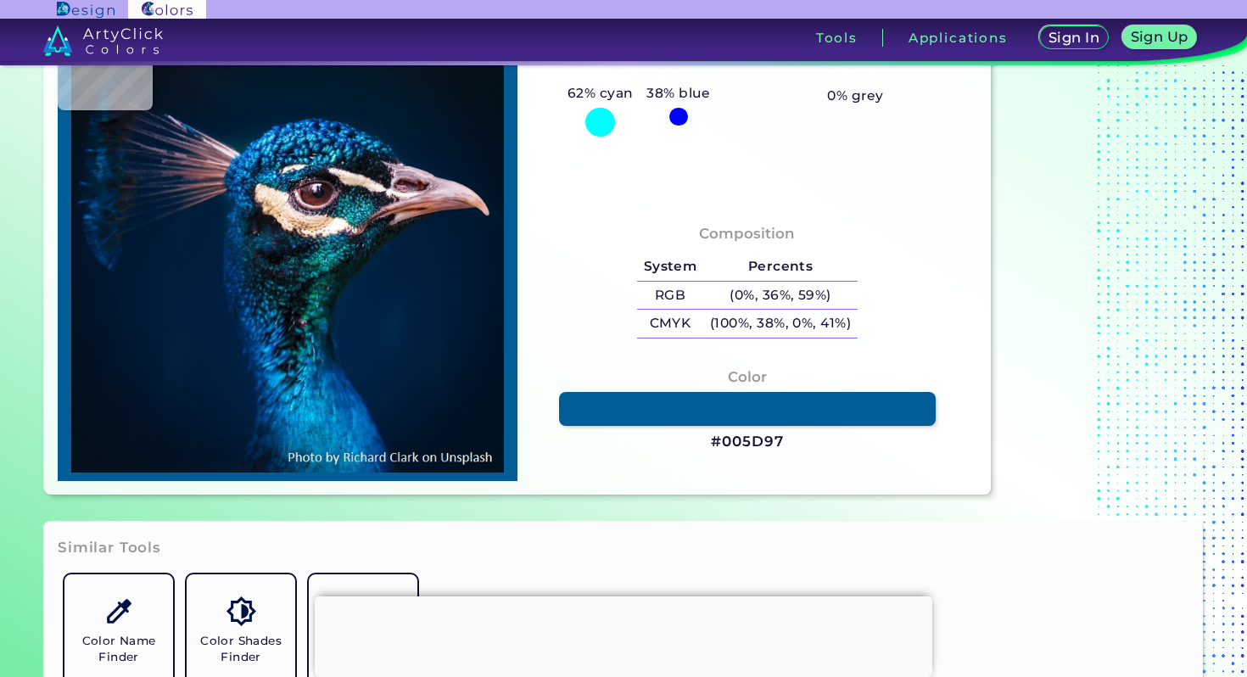
scroll to position [163, 0]
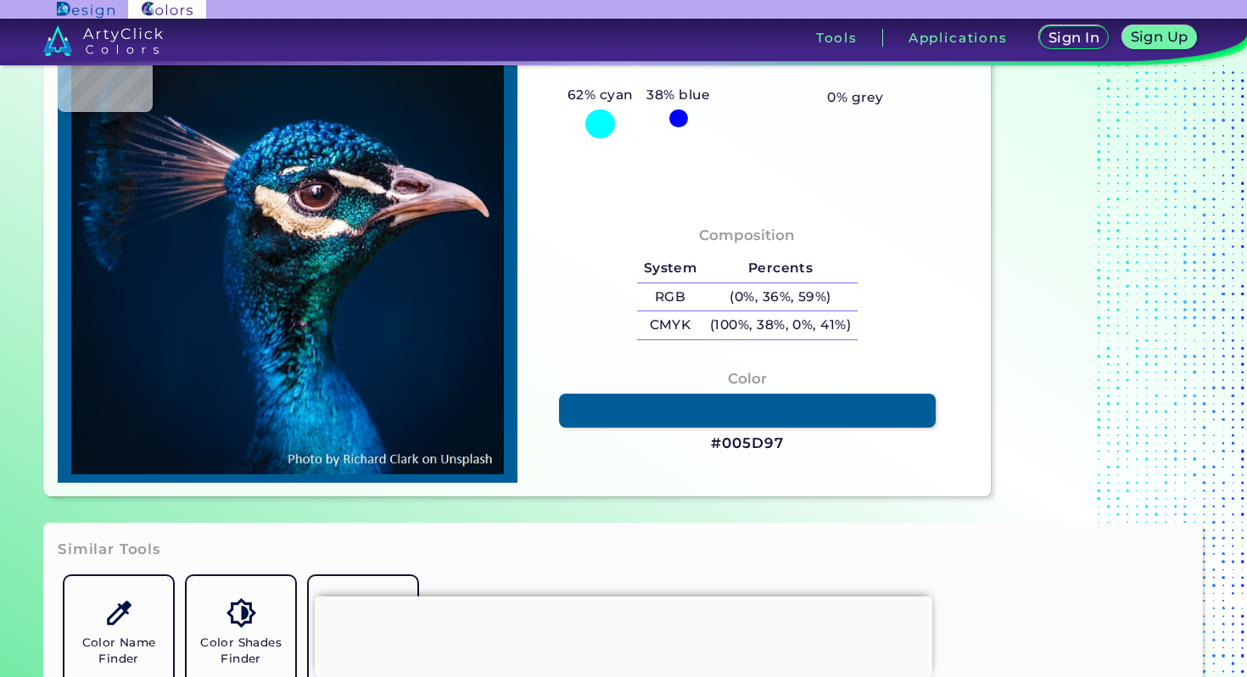
type input "#0564b0"
type input "#0564B0"
type input "#066bb8"
type input "#066BB8"
type input "#0569b6"
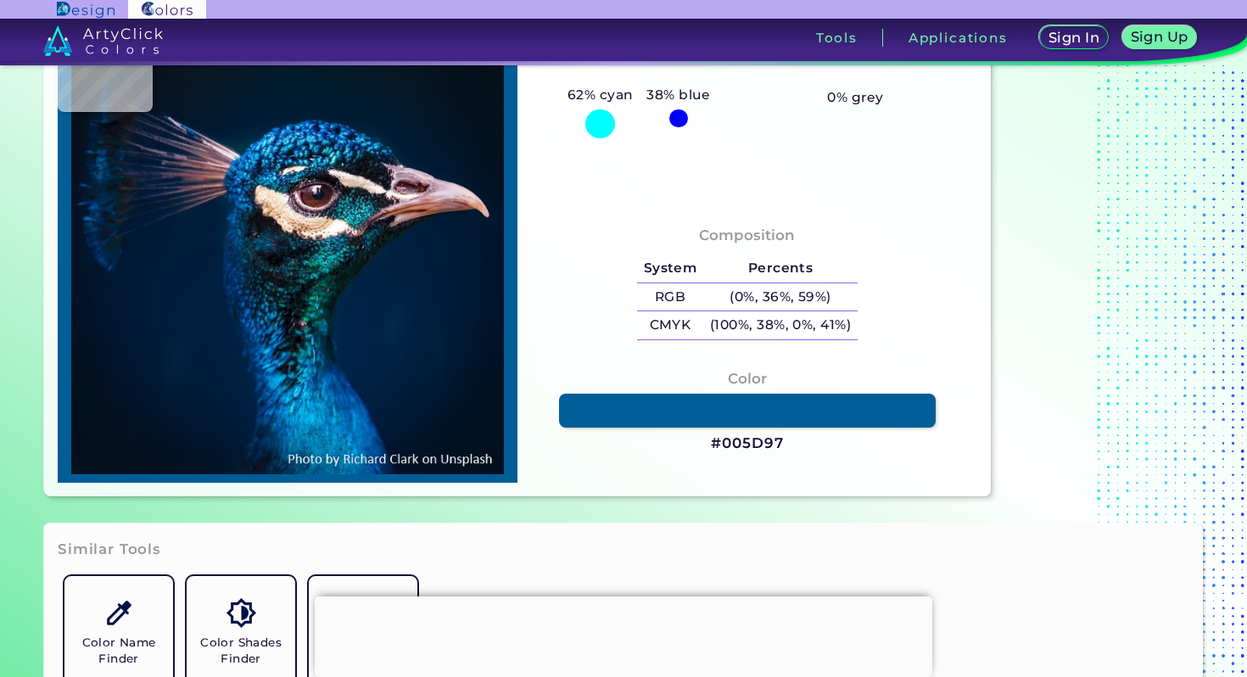
type input "#0569B6"
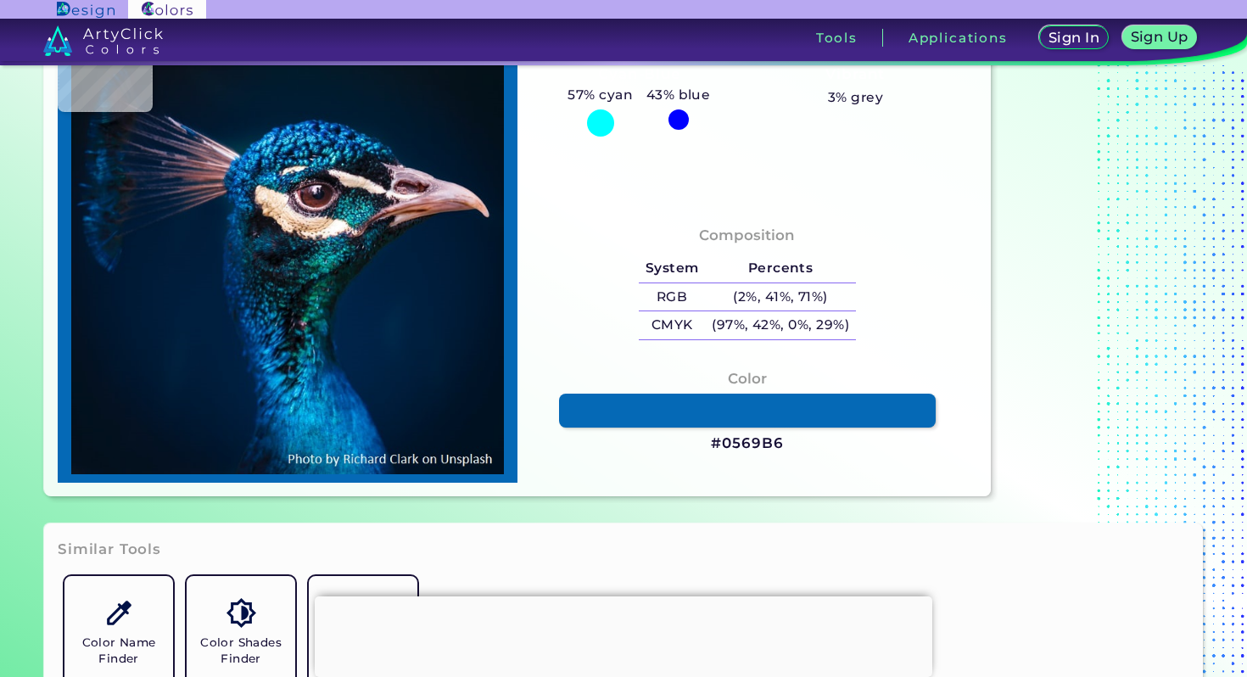
type input "#005ba7"
type input "#005BA7"
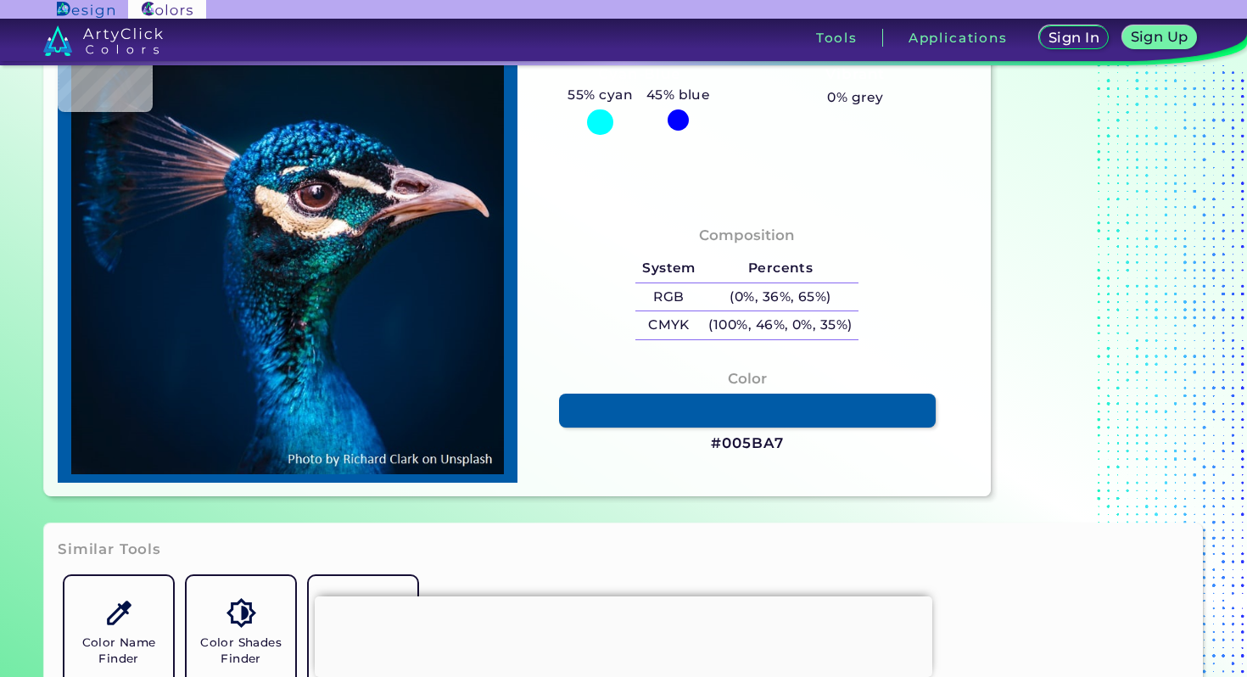
type input "#03549c"
type input "#03549C"
type input "#054f93"
type input "#054F93"
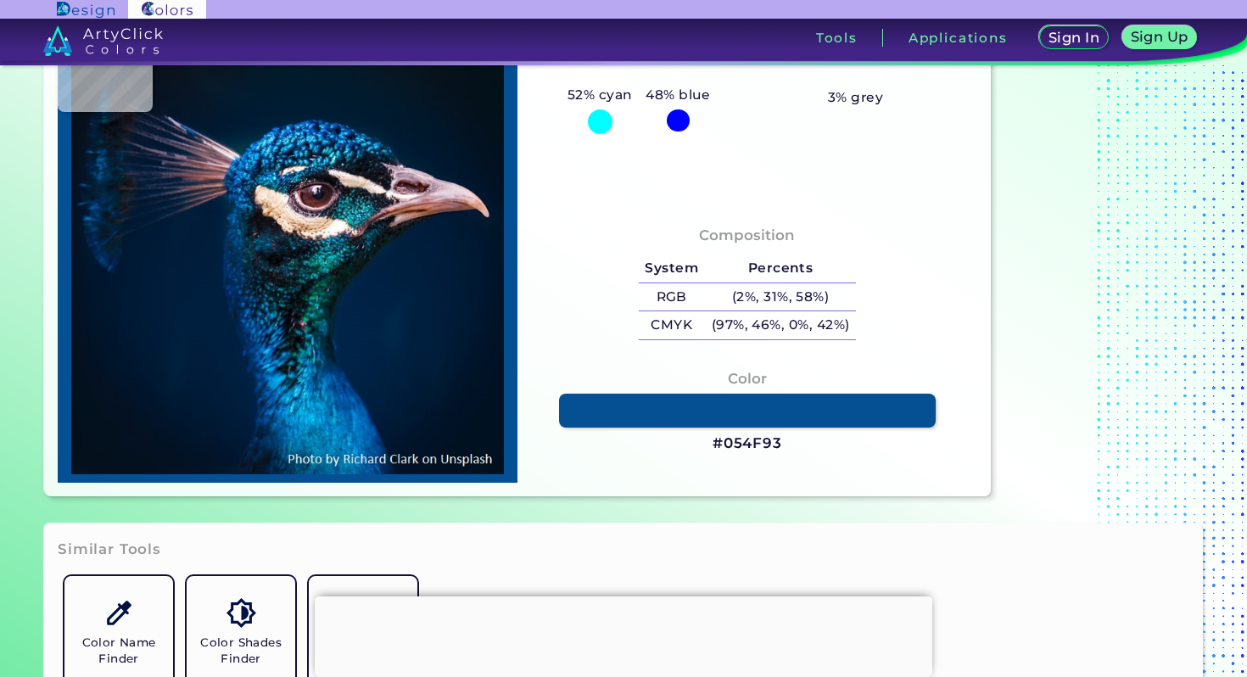
type input "#004889"
type input "#004586"
type input "#004282"
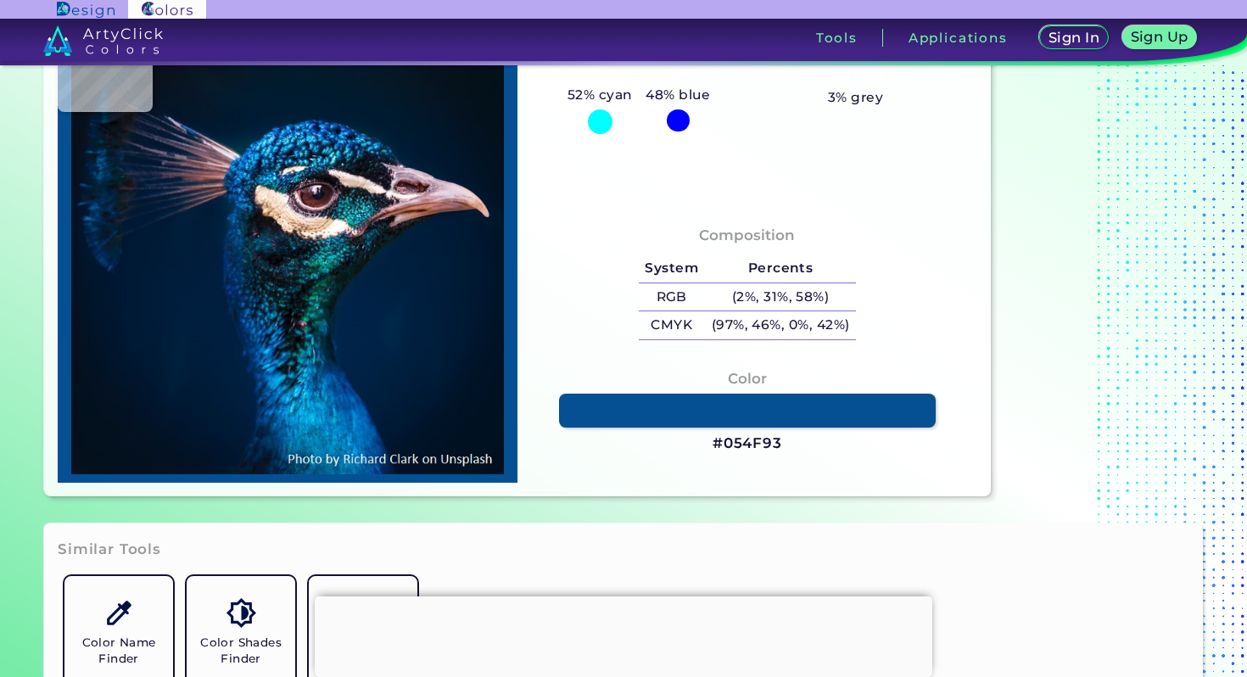
type input "#004282"
type input "#004483"
type input "#004a8a"
type input "#004A8A"
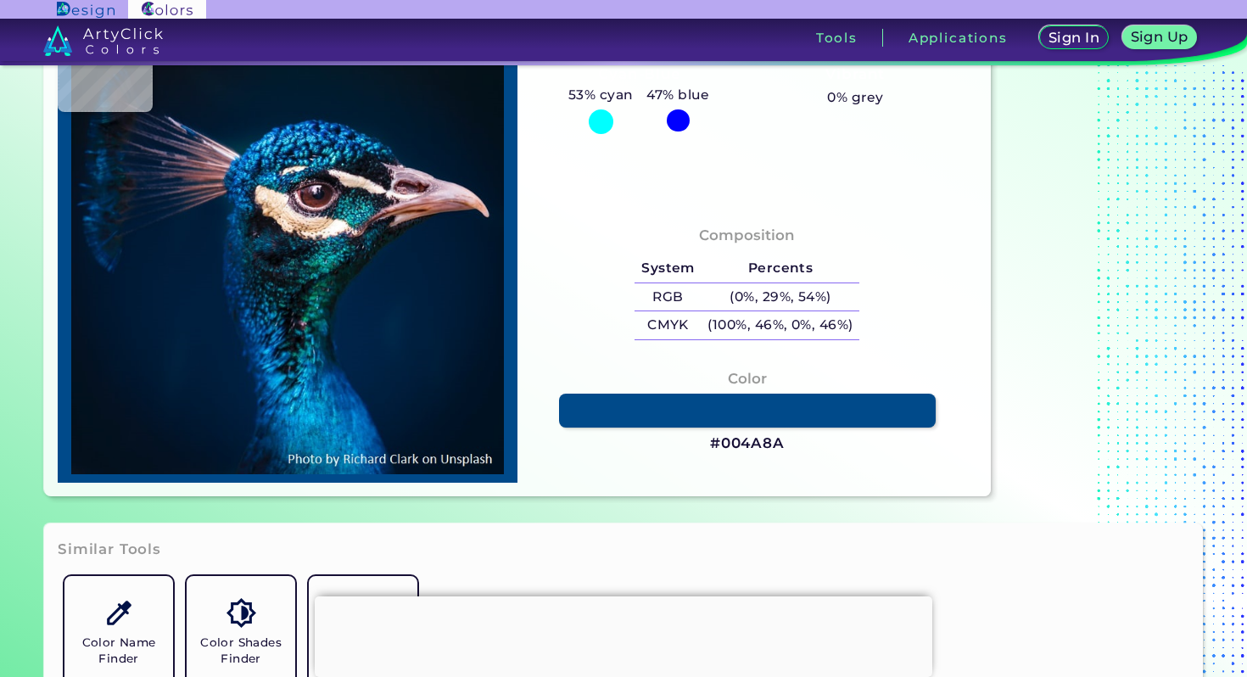
type input "#065396"
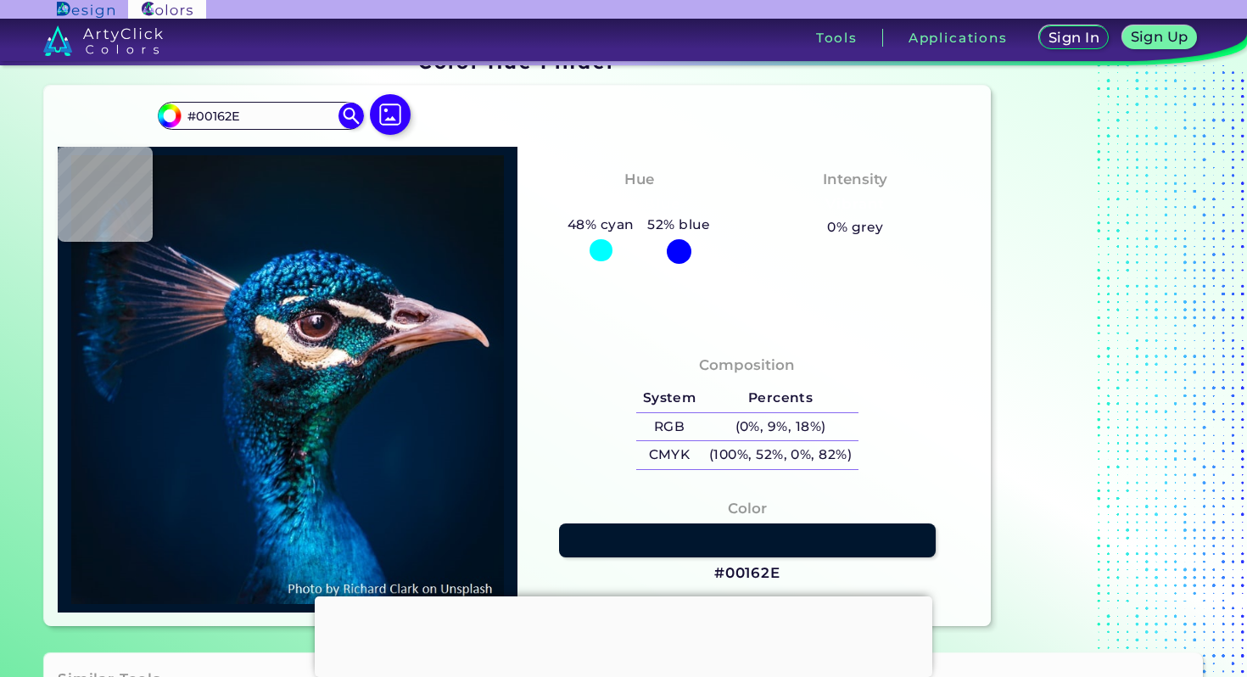
scroll to position [31, 0]
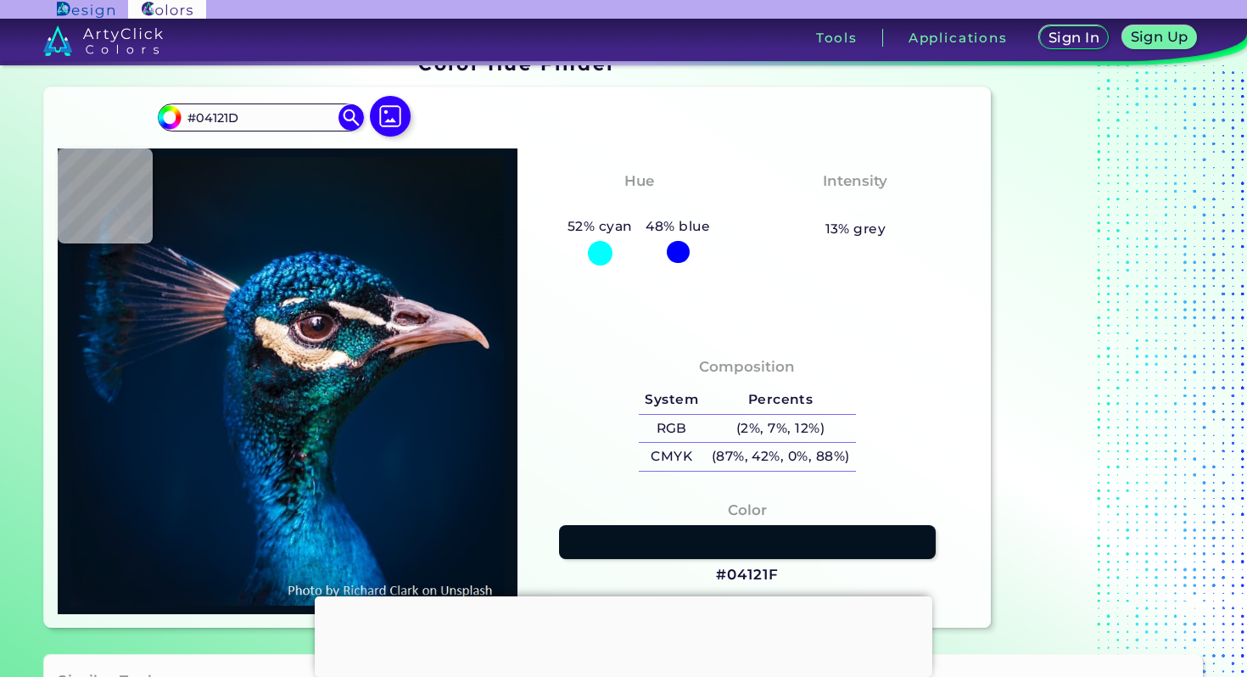
click at [460, 232] on img at bounding box center [287, 382] width 443 height 450
click at [324, 302] on img at bounding box center [287, 382] width 443 height 450
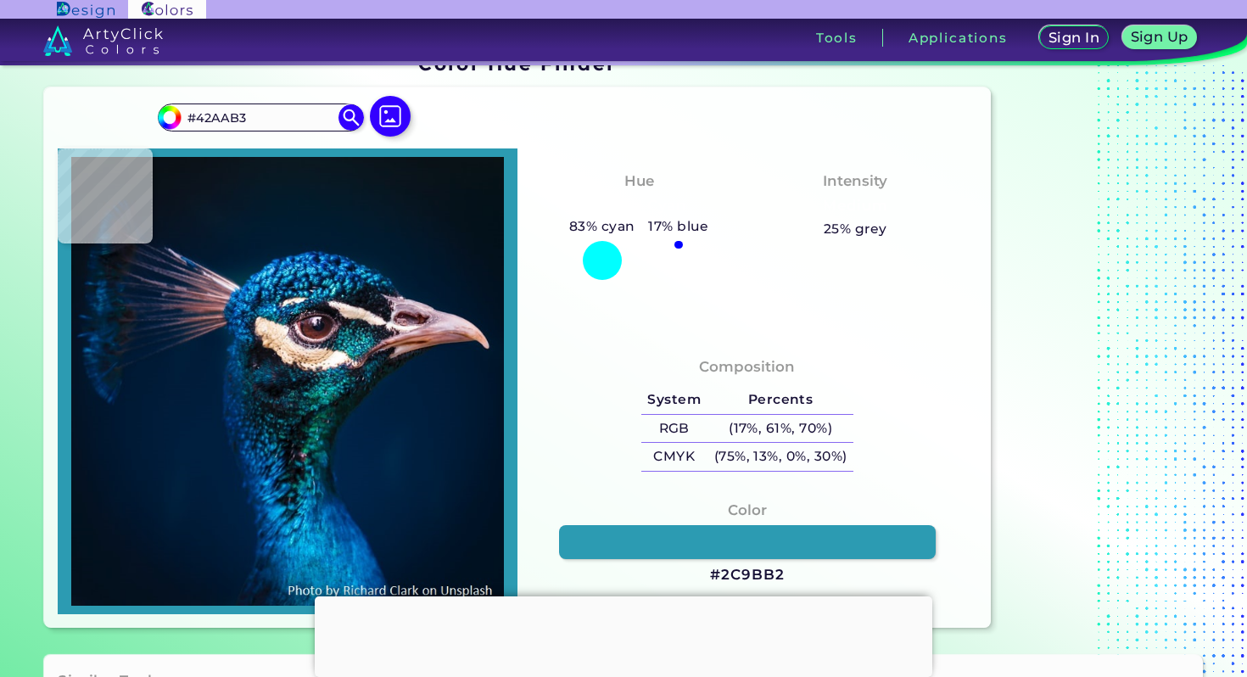
click at [352, 344] on img at bounding box center [287, 382] width 443 height 450
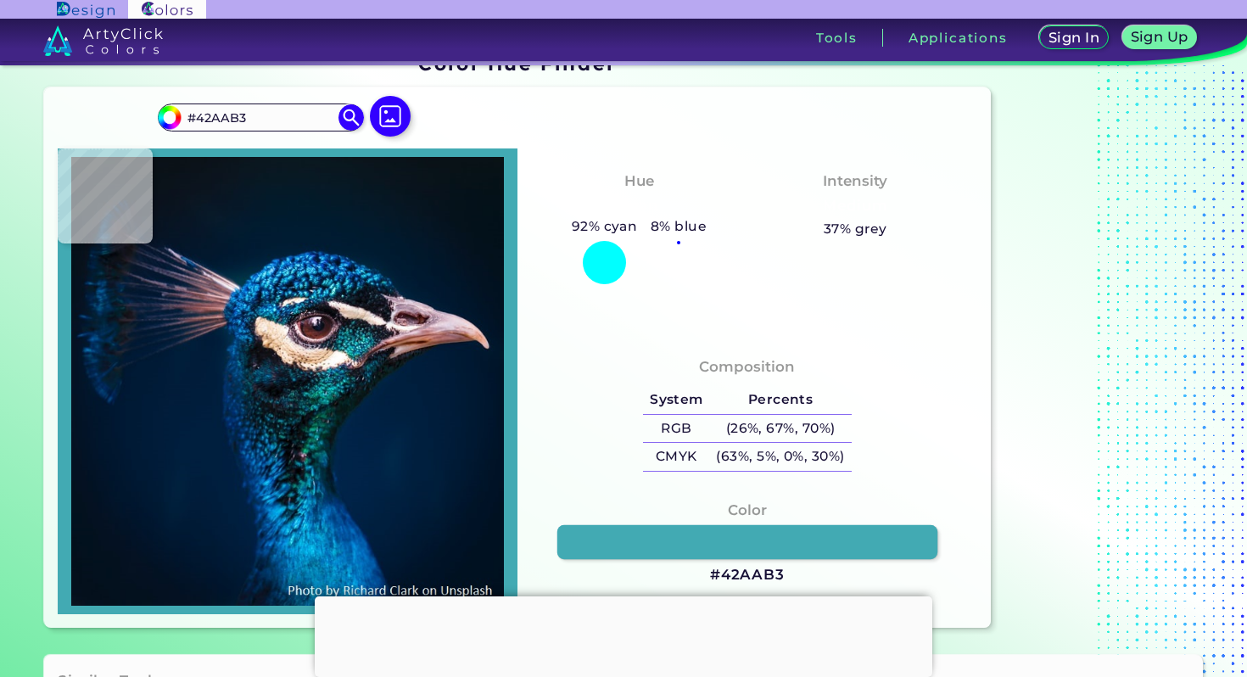
click at [681, 541] on link at bounding box center [747, 542] width 381 height 34
